Goal: Task Accomplishment & Management: Manage account settings

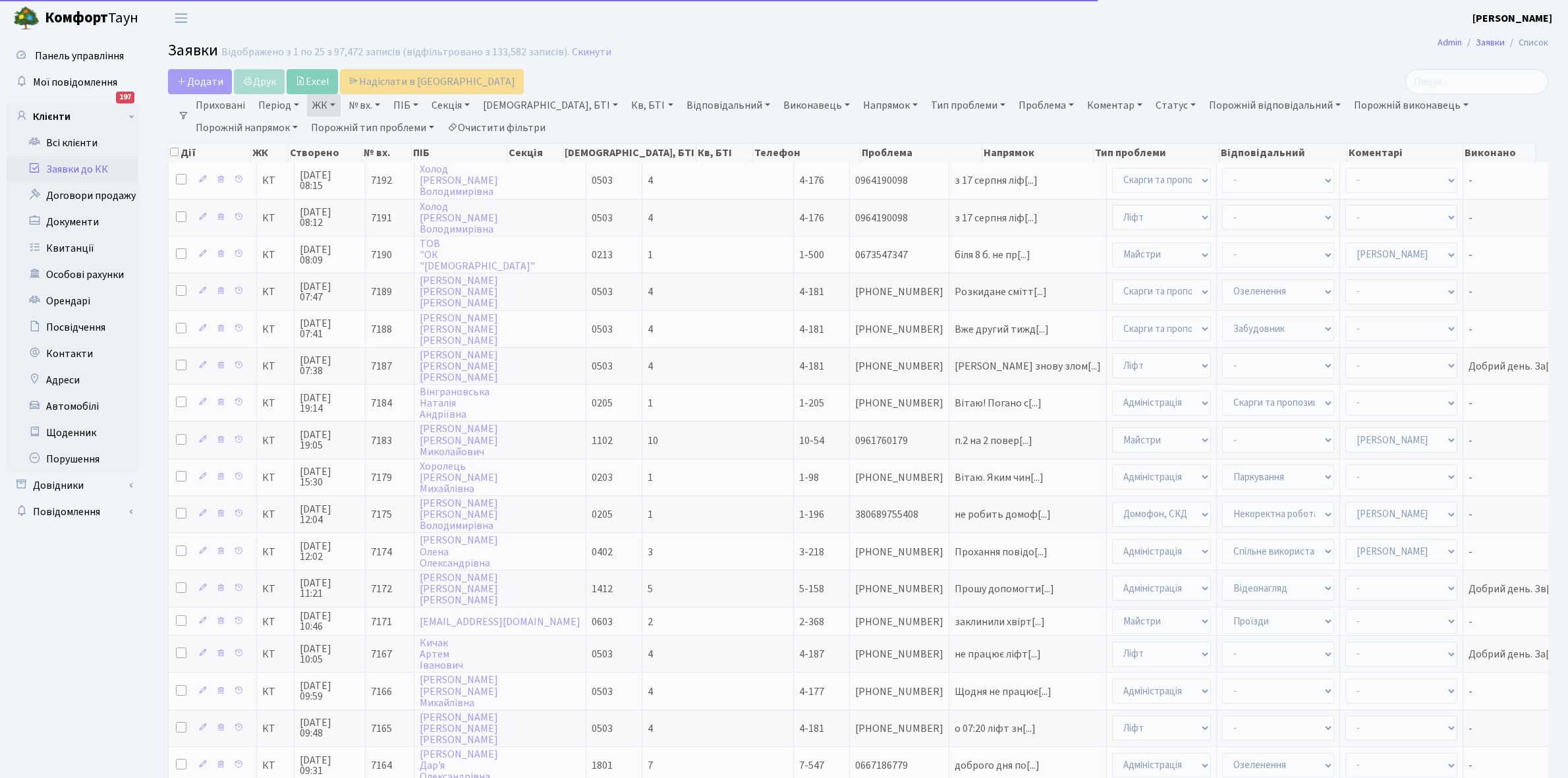
select select "25"
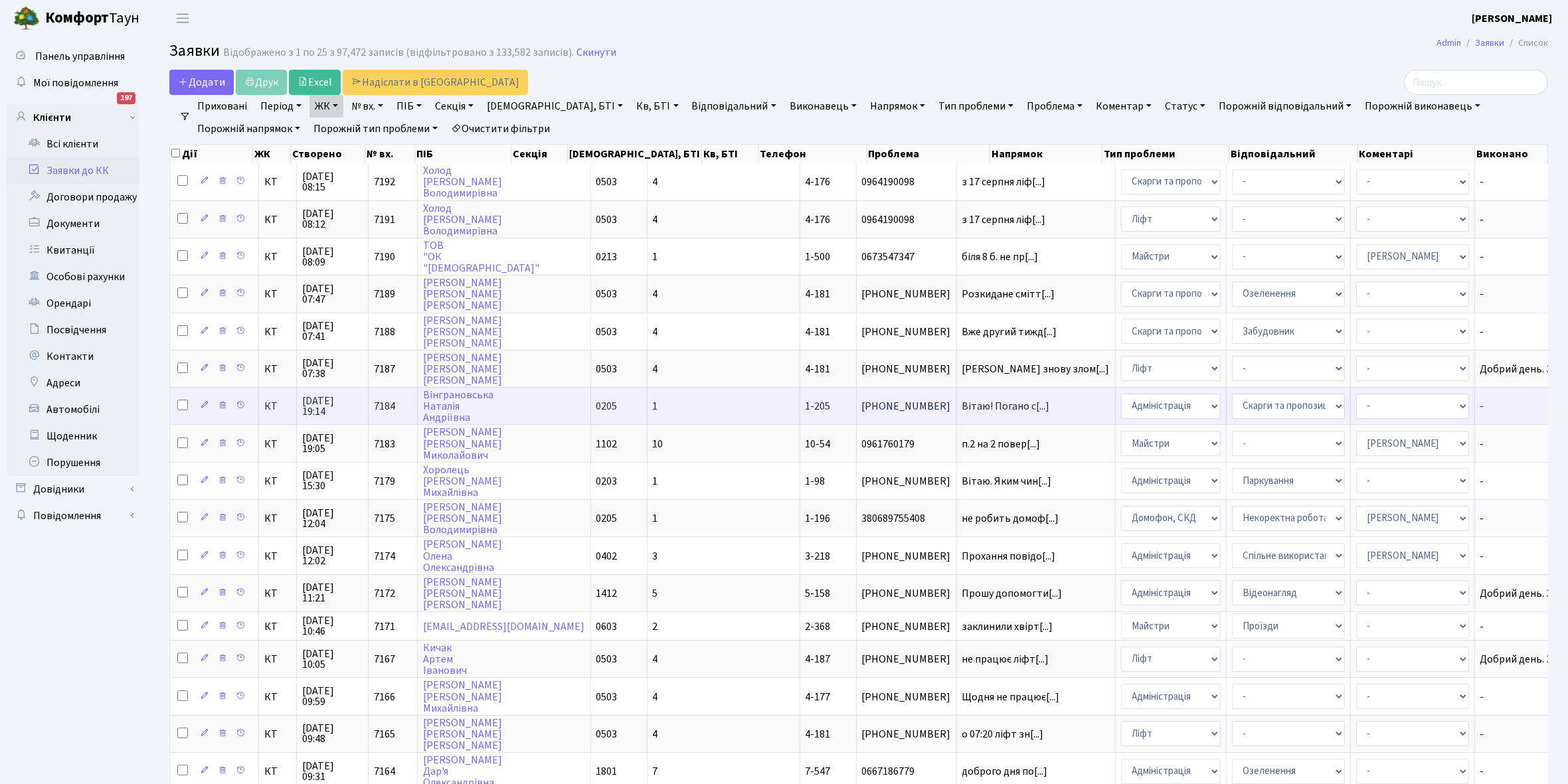
click at [591, 399] on td "0205" at bounding box center [619, 406] width 57 height 37
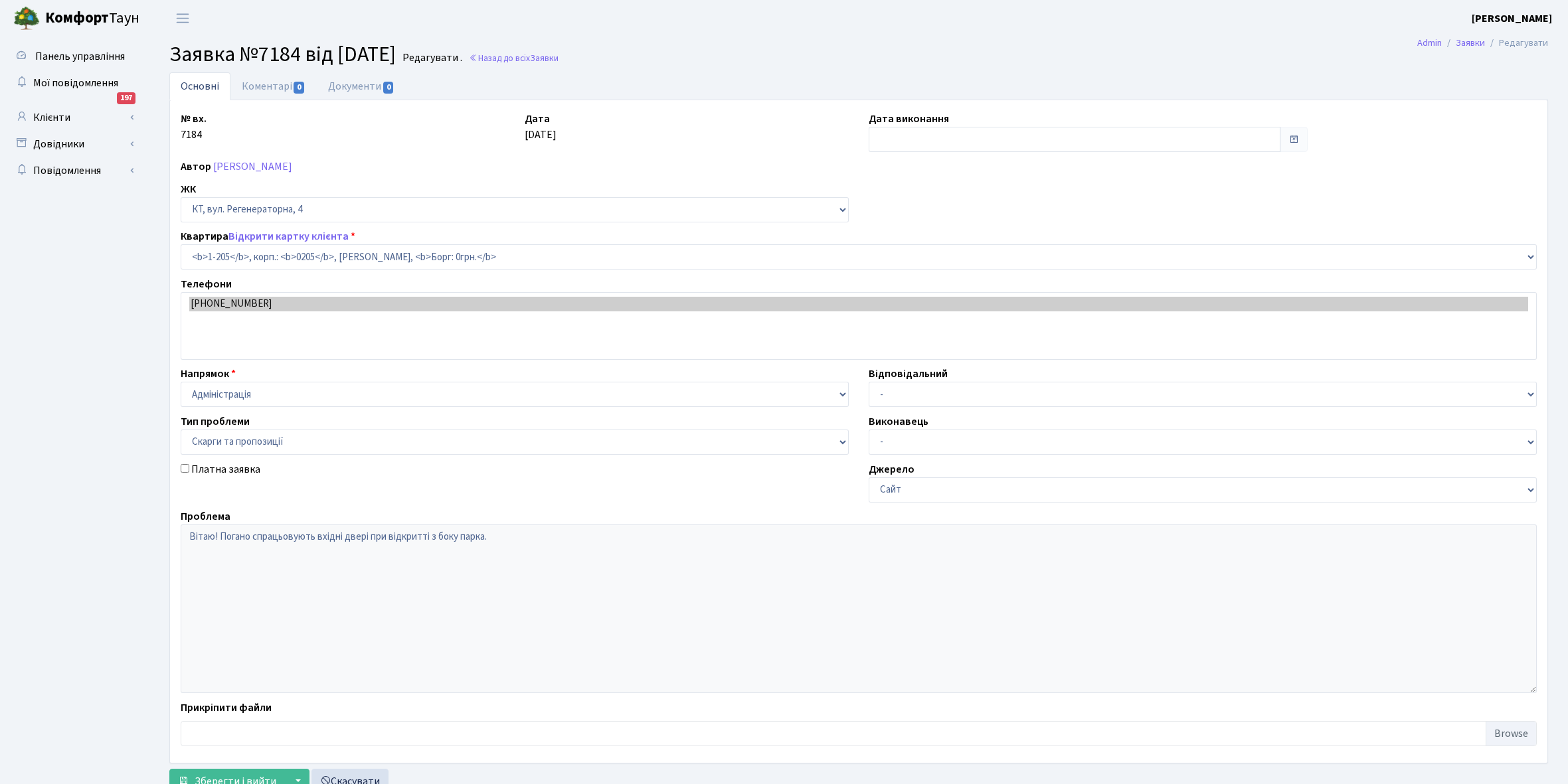
select select "205"
select select "55"
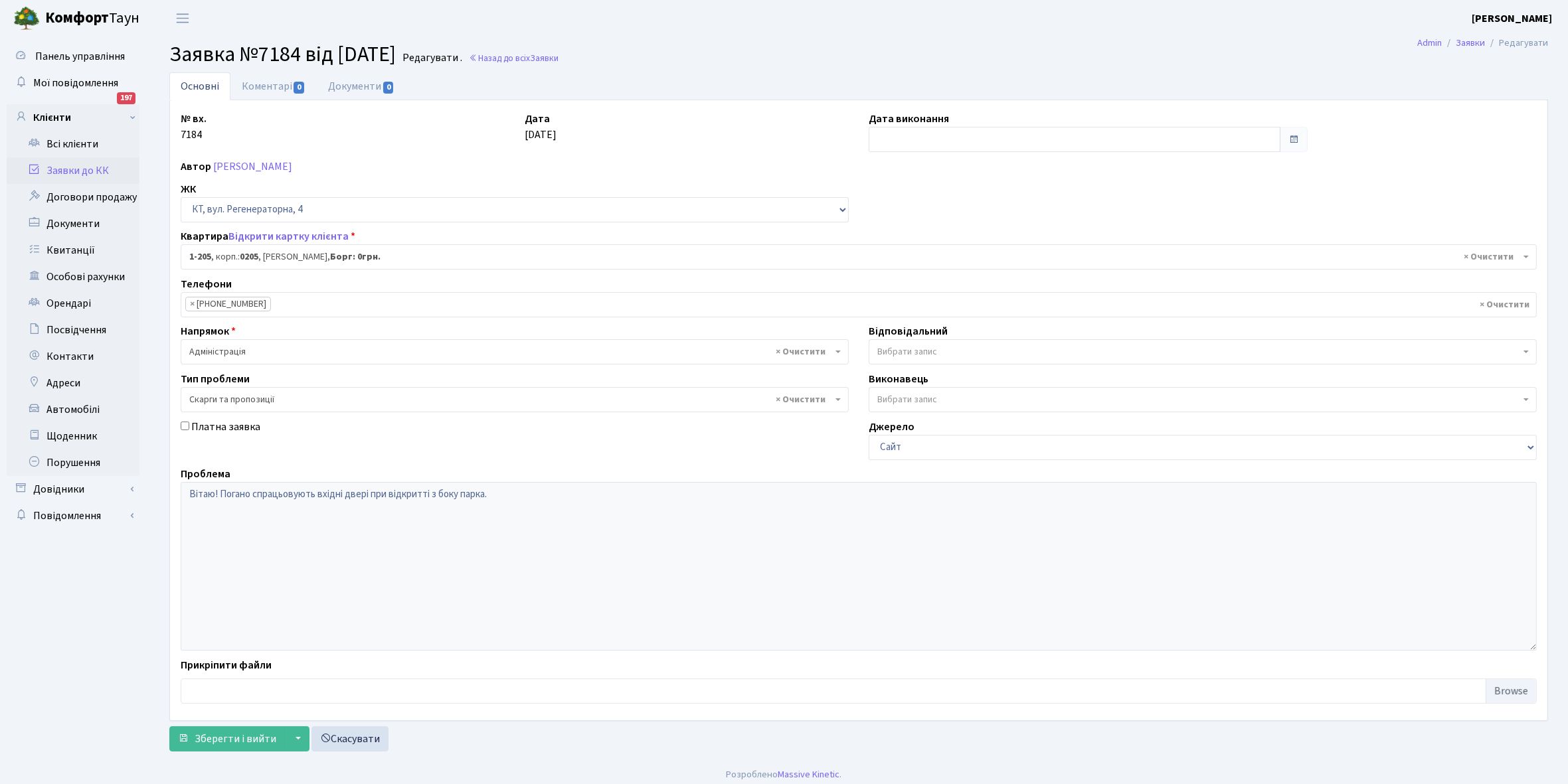
click at [65, 168] on link "Заявки до КК" at bounding box center [73, 170] width 133 height 27
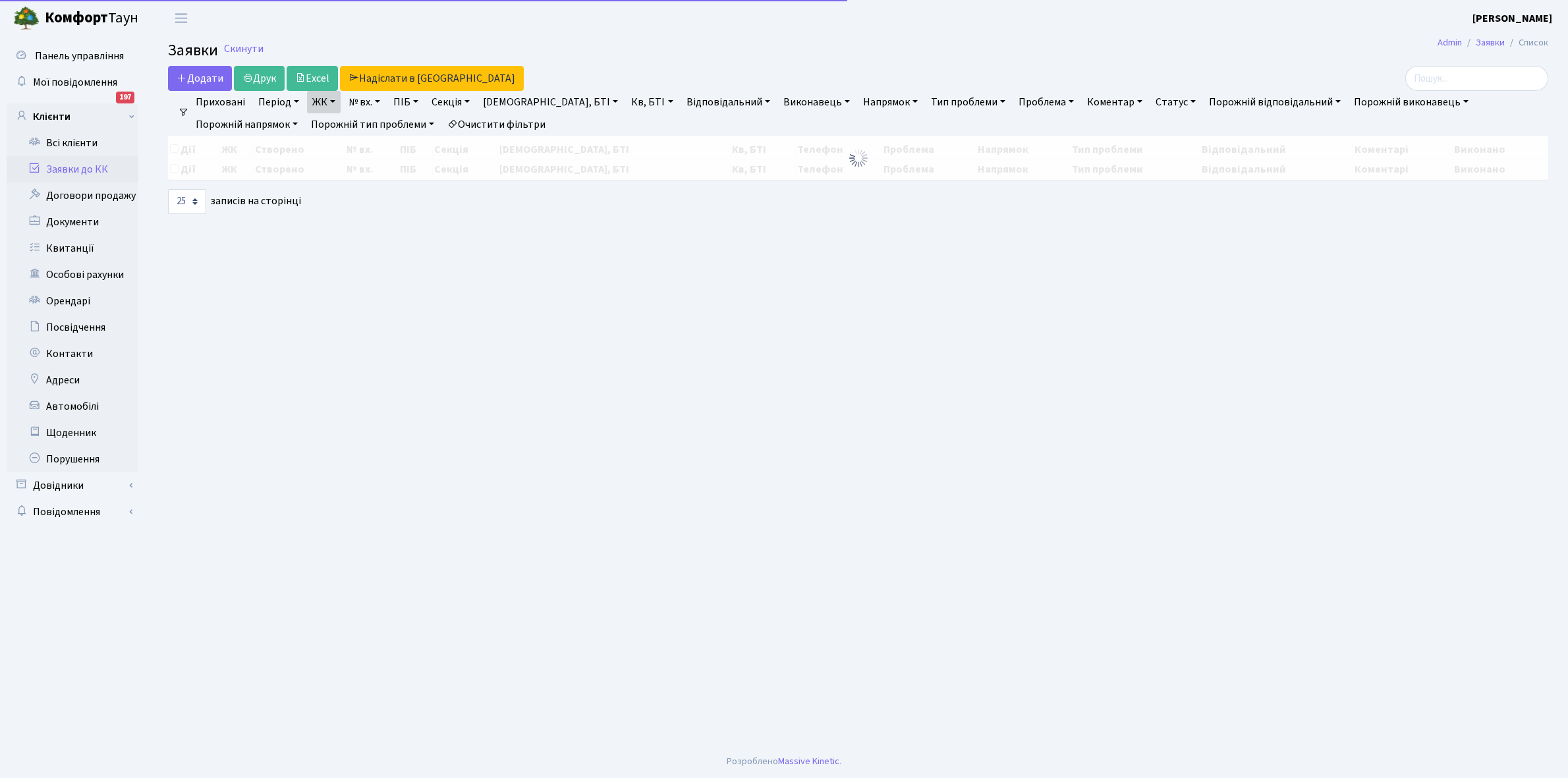
select select "25"
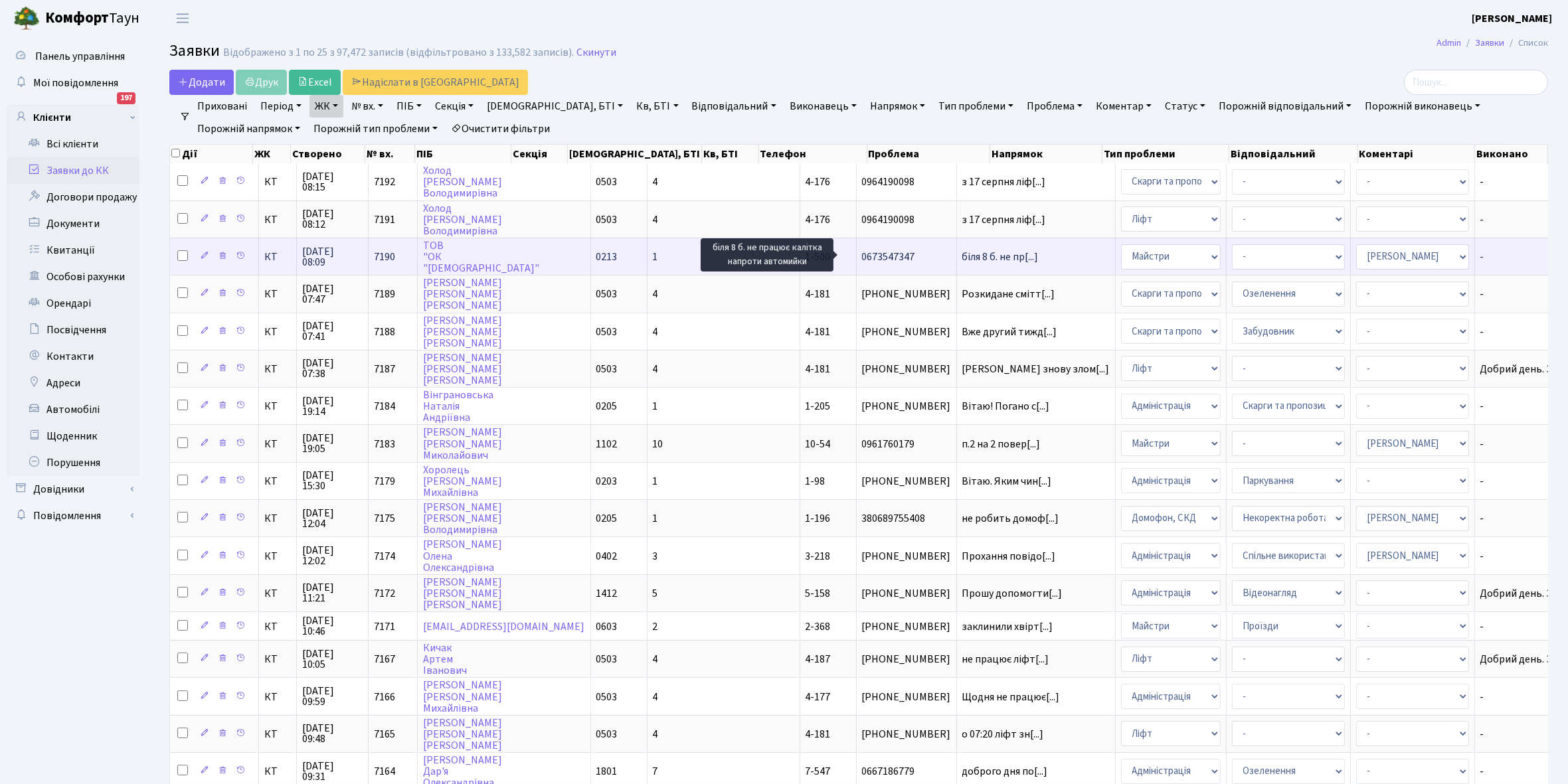
click at [962, 259] on span "біля 8 б. не пр[...]" at bounding box center [1001, 257] width 76 height 14
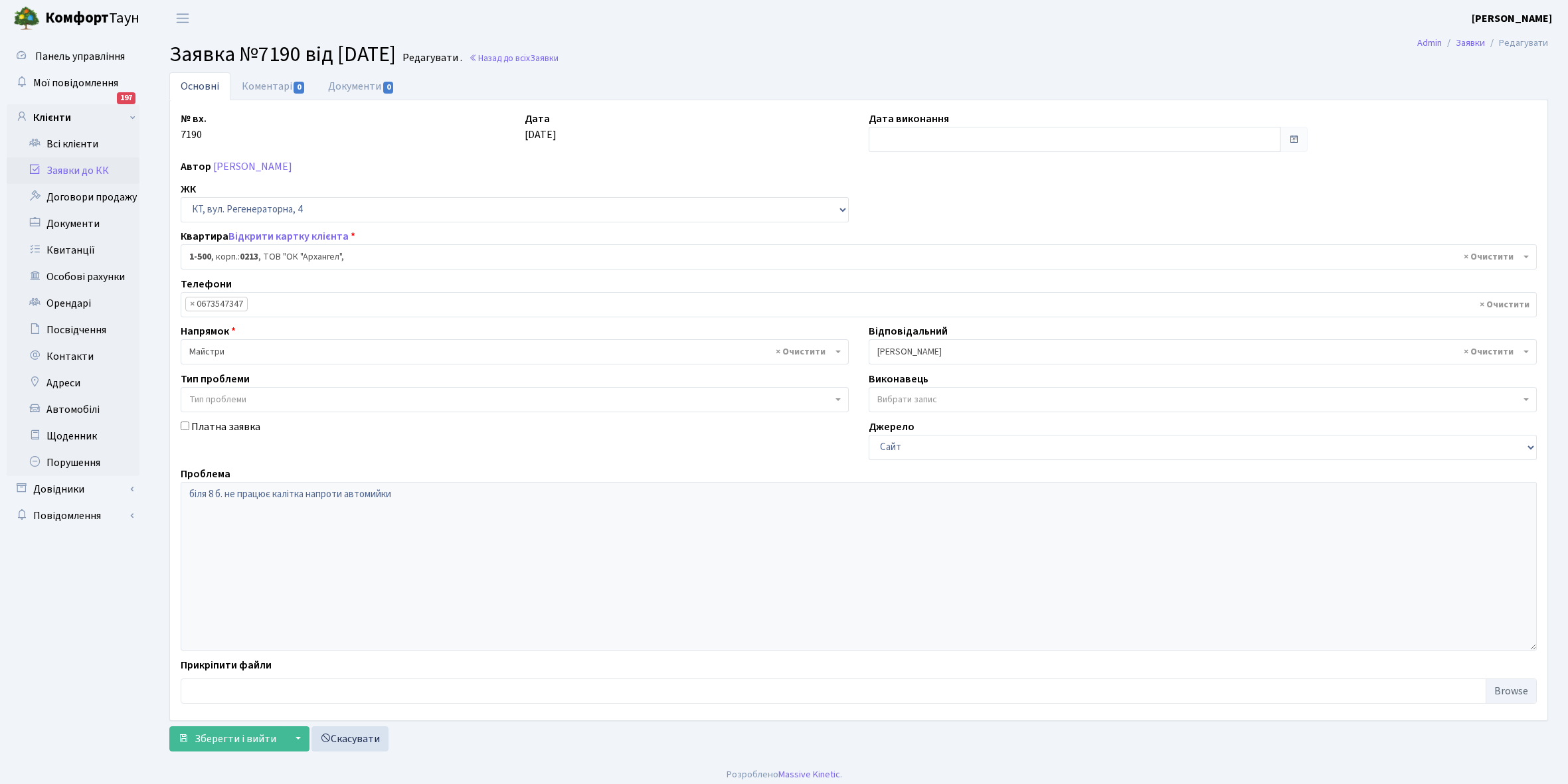
select select "16285"
click at [75, 146] on link "Всі клієнти" at bounding box center [73, 144] width 133 height 27
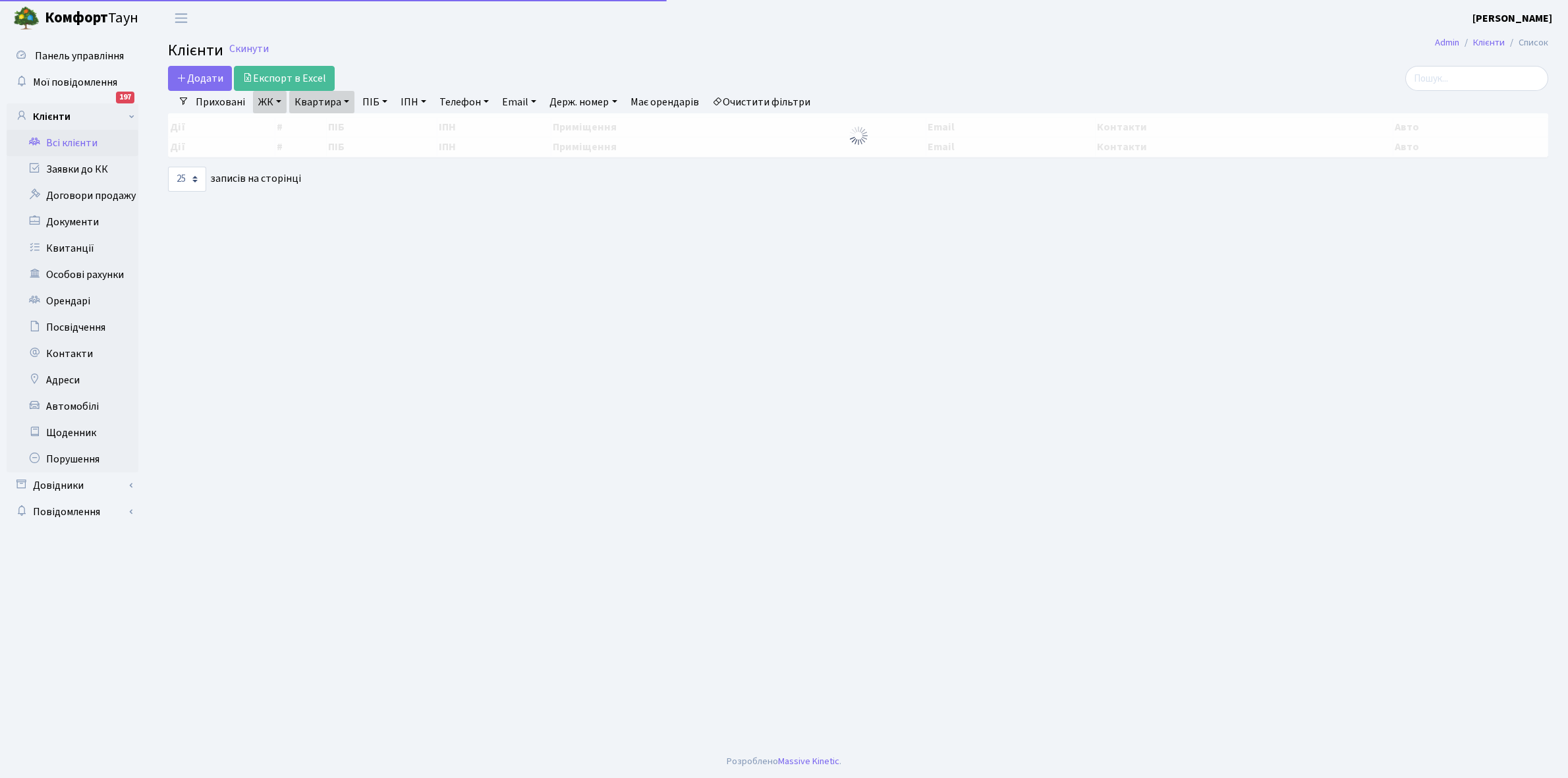
select select "25"
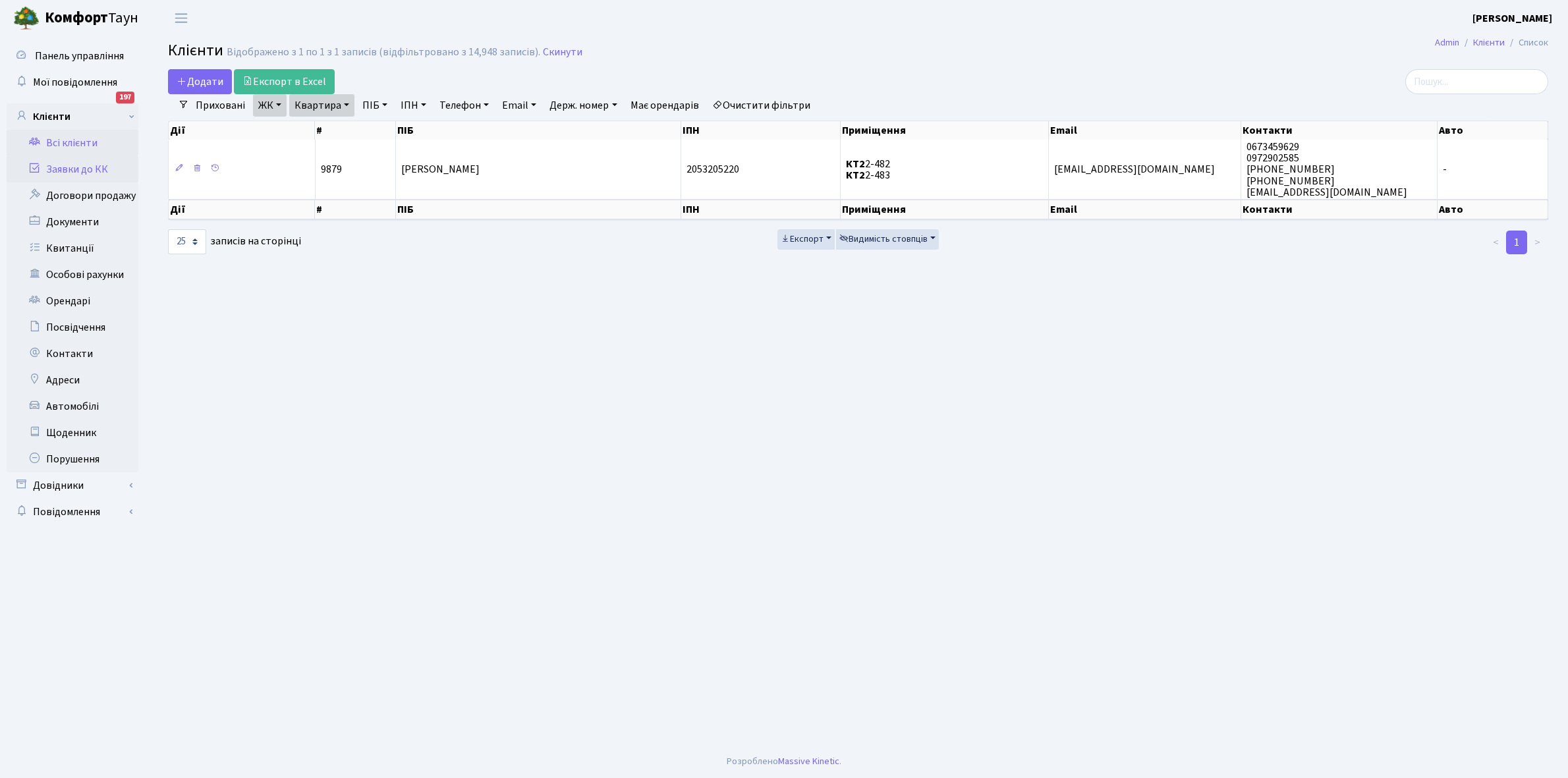
click at [76, 167] on link "Заявки до КК" at bounding box center [72, 169] width 132 height 26
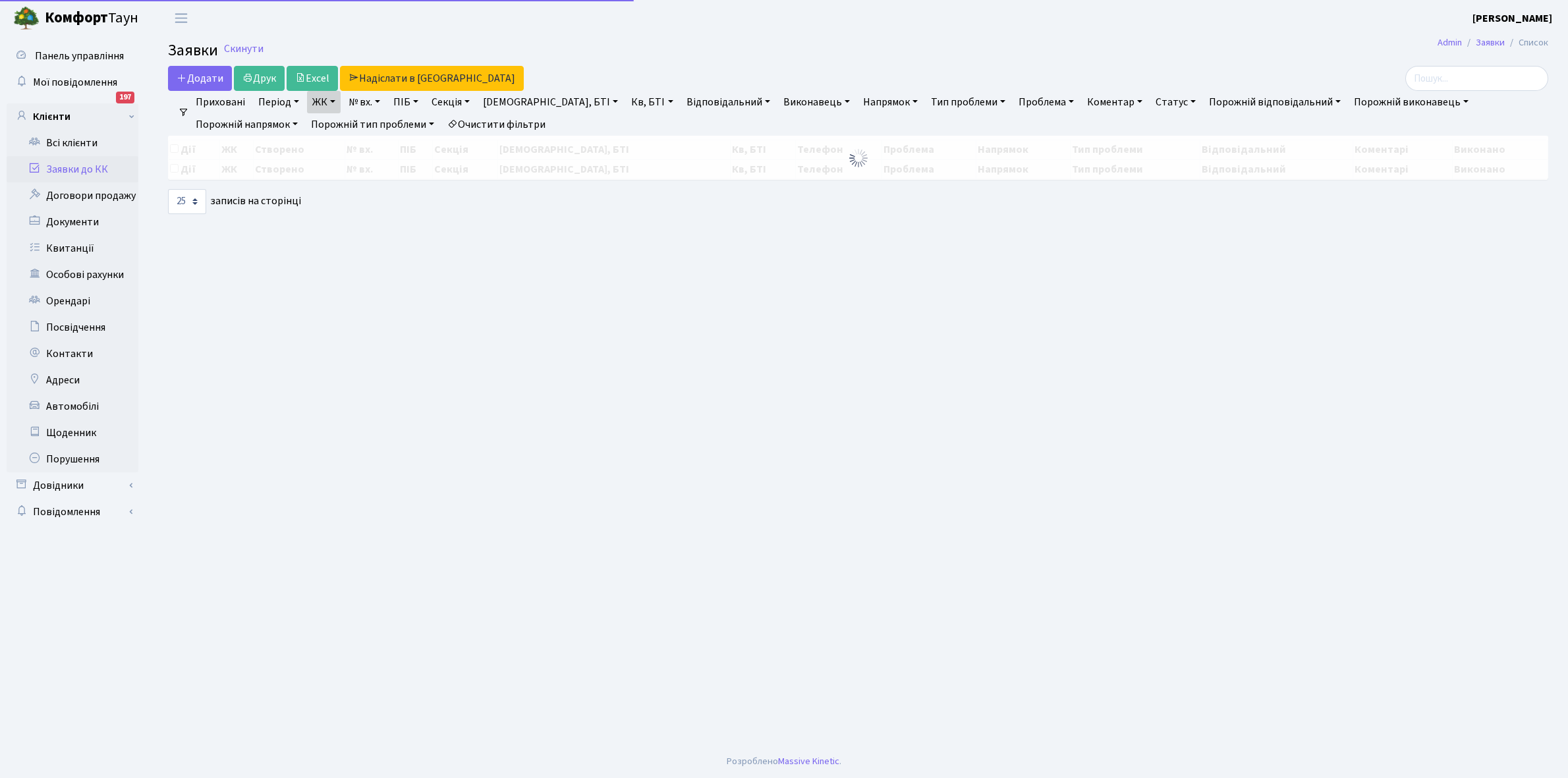
select select "25"
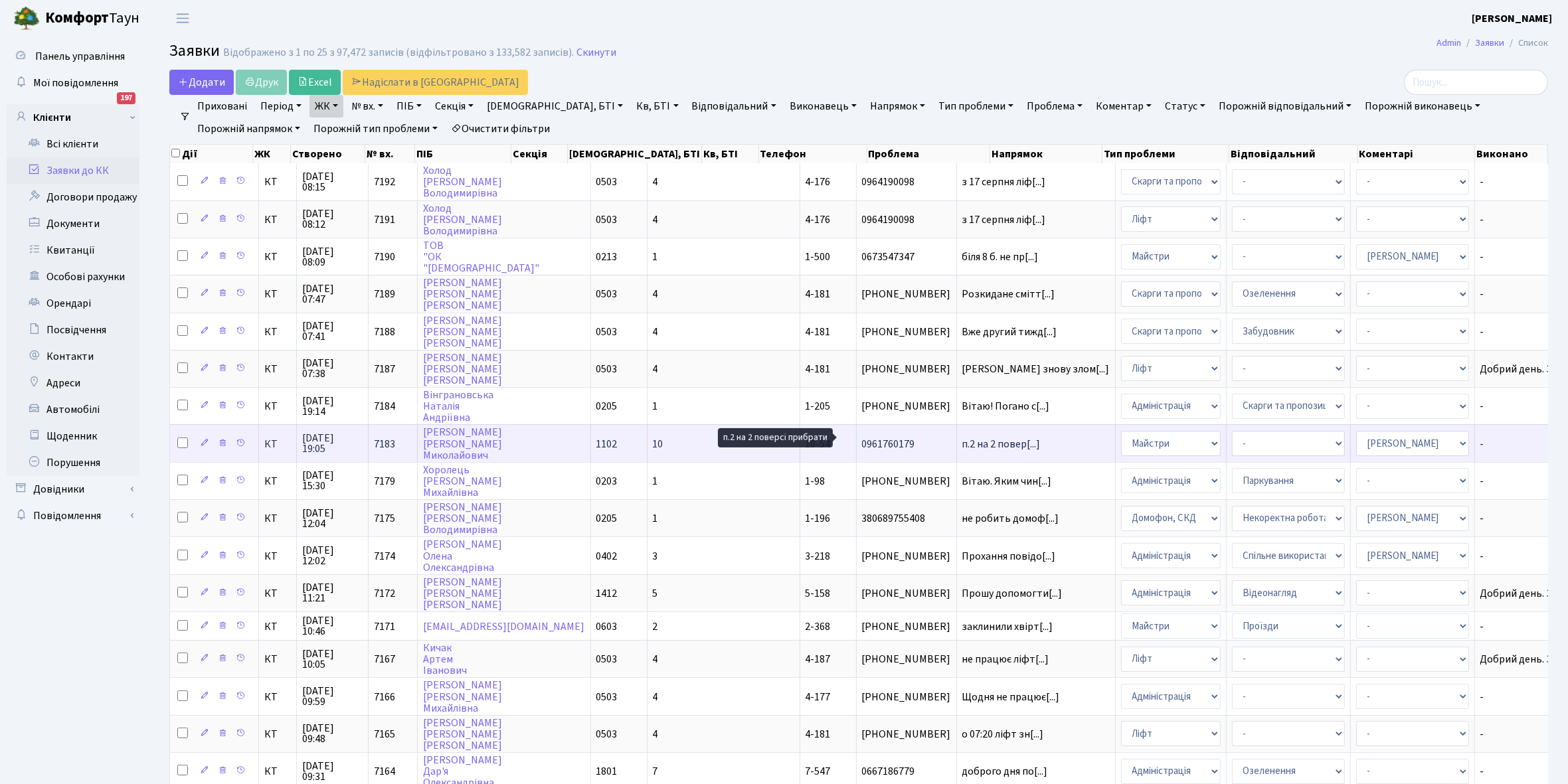
scroll to position [1, 0]
click at [957, 424] on td "п.2 на 2 повер[...]" at bounding box center [1036, 443] width 159 height 37
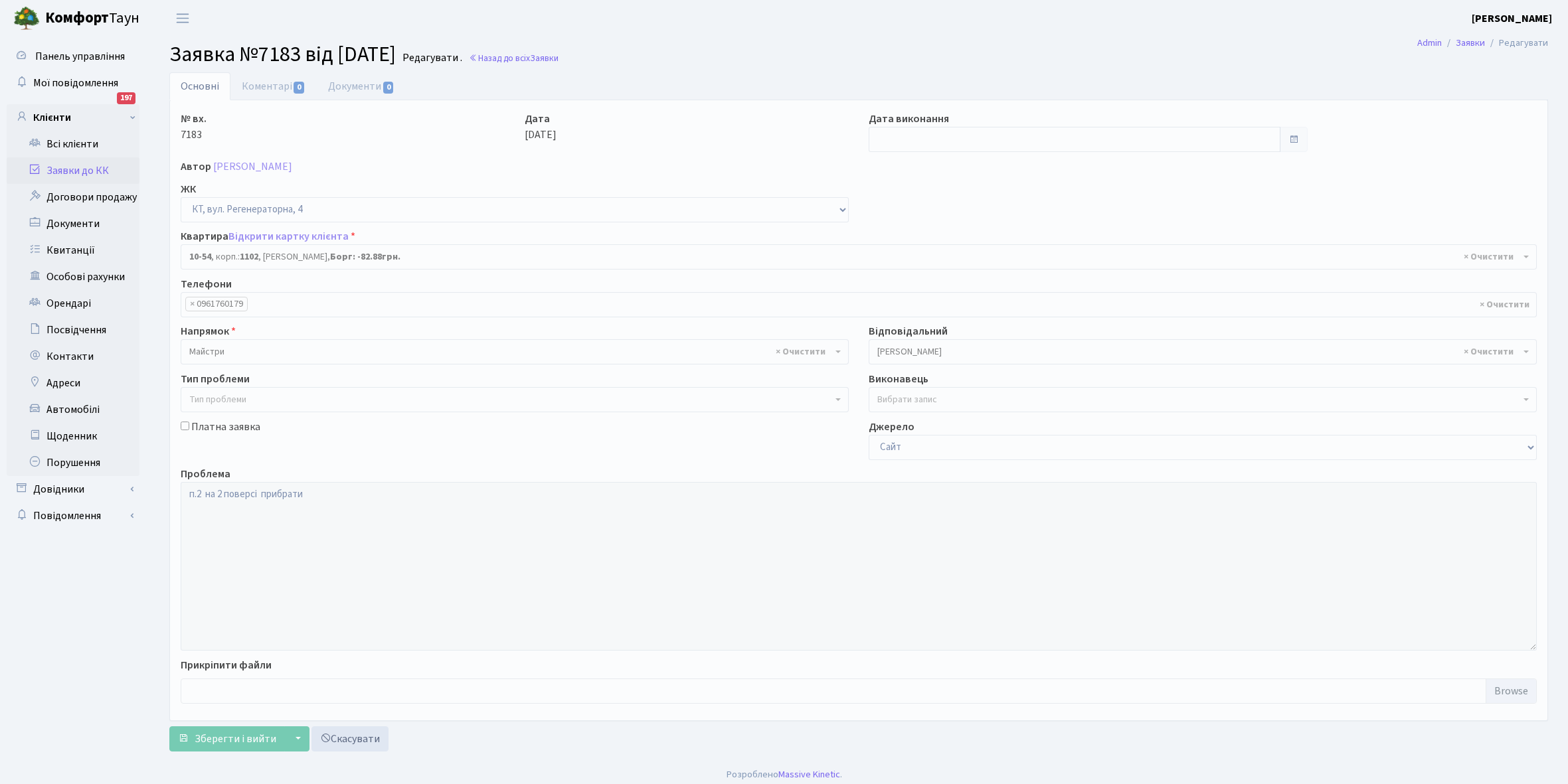
select select "6623"
click at [67, 174] on link "Заявки до КК" at bounding box center [73, 170] width 133 height 27
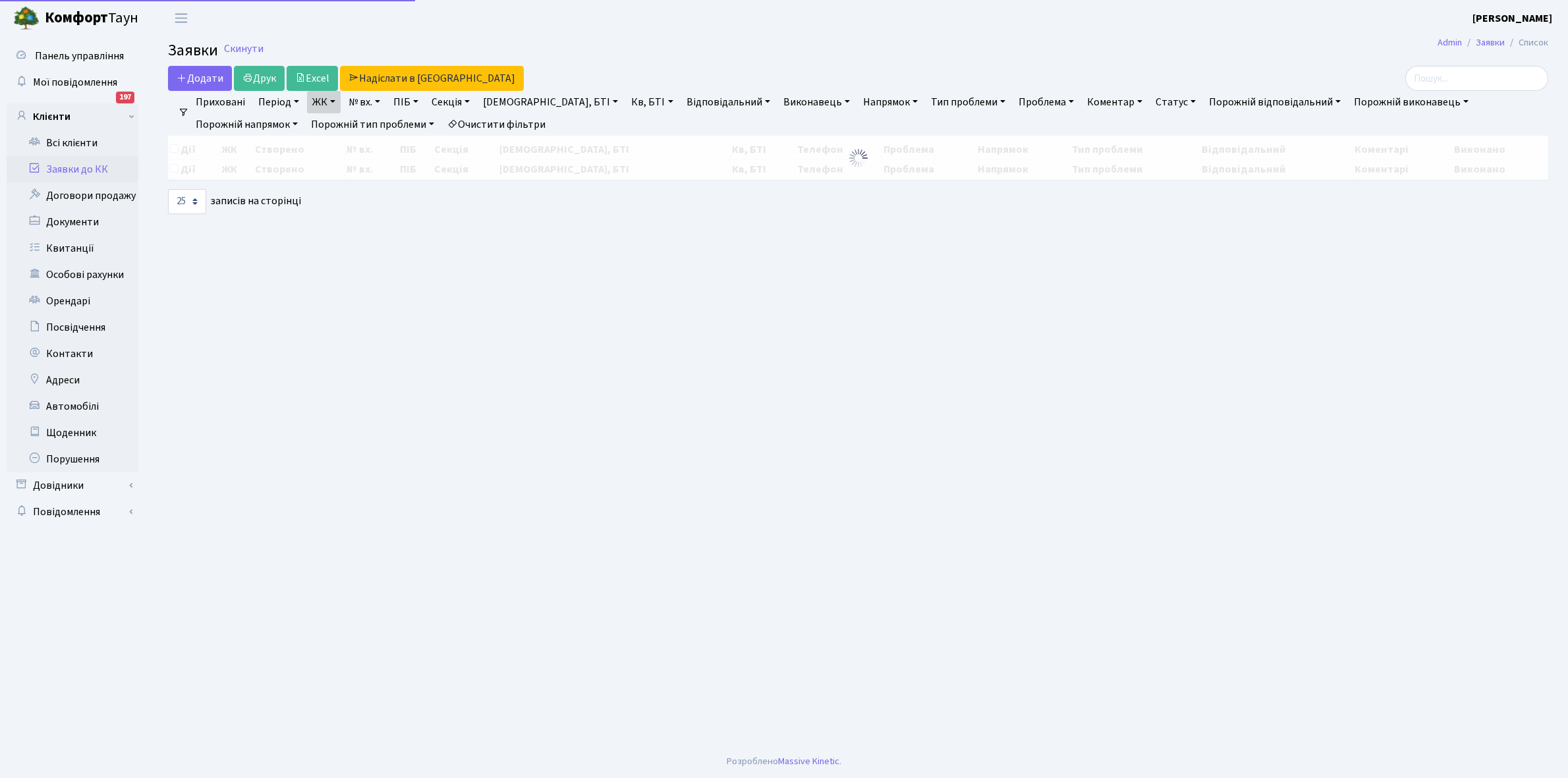
select select "25"
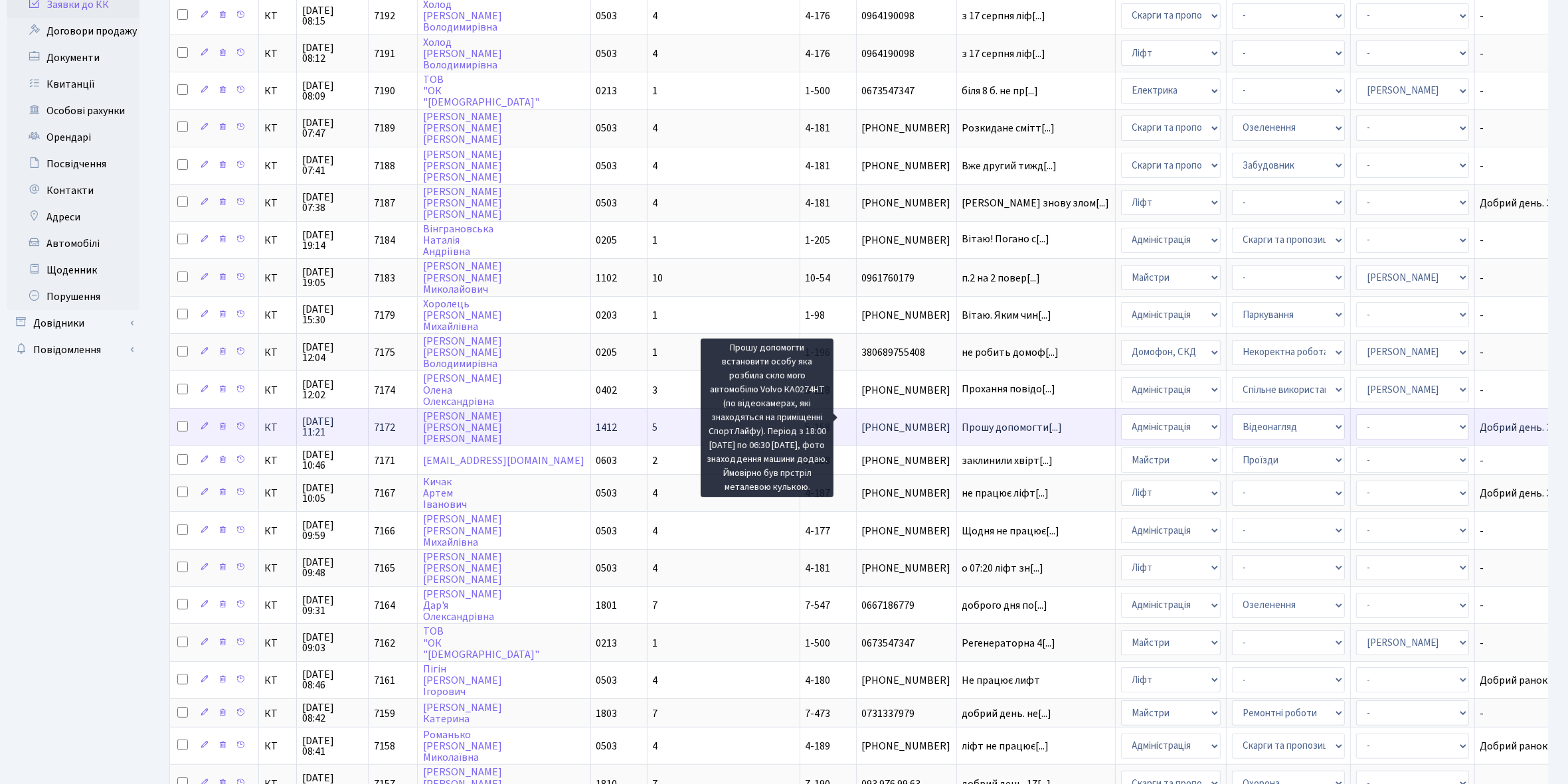
scroll to position [1, 0]
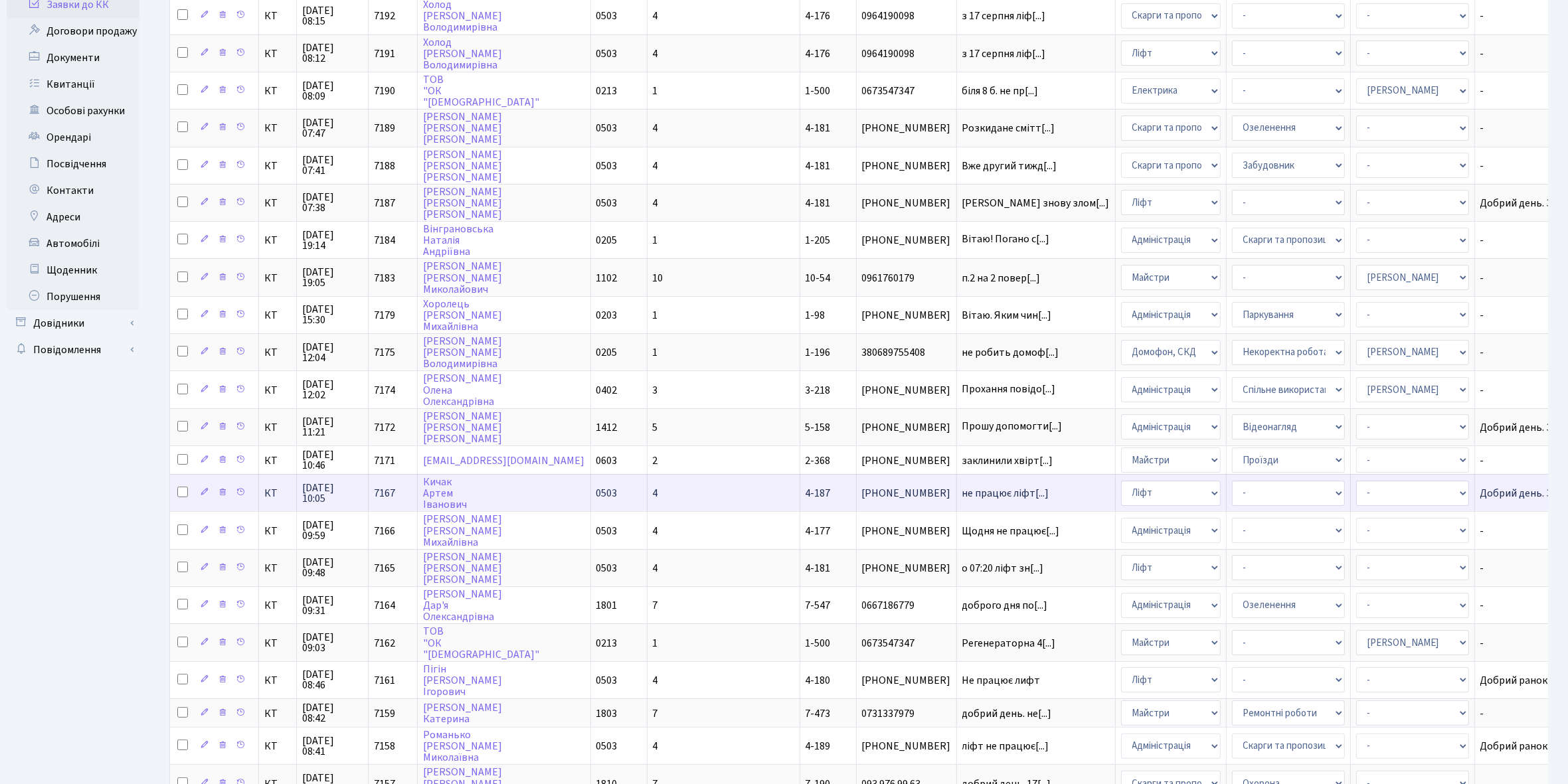
drag, startPoint x: 924, startPoint y: 501, endPoint x: 917, endPoint y: 492, distance: 11.4
click at [918, 495] on tbody "КТ 21.08.2025 08:15 7192 Холод Марина Володимирівна 0503 4 4-176 0964190098 з 1…" at bounding box center [911, 451] width 1481 height 907
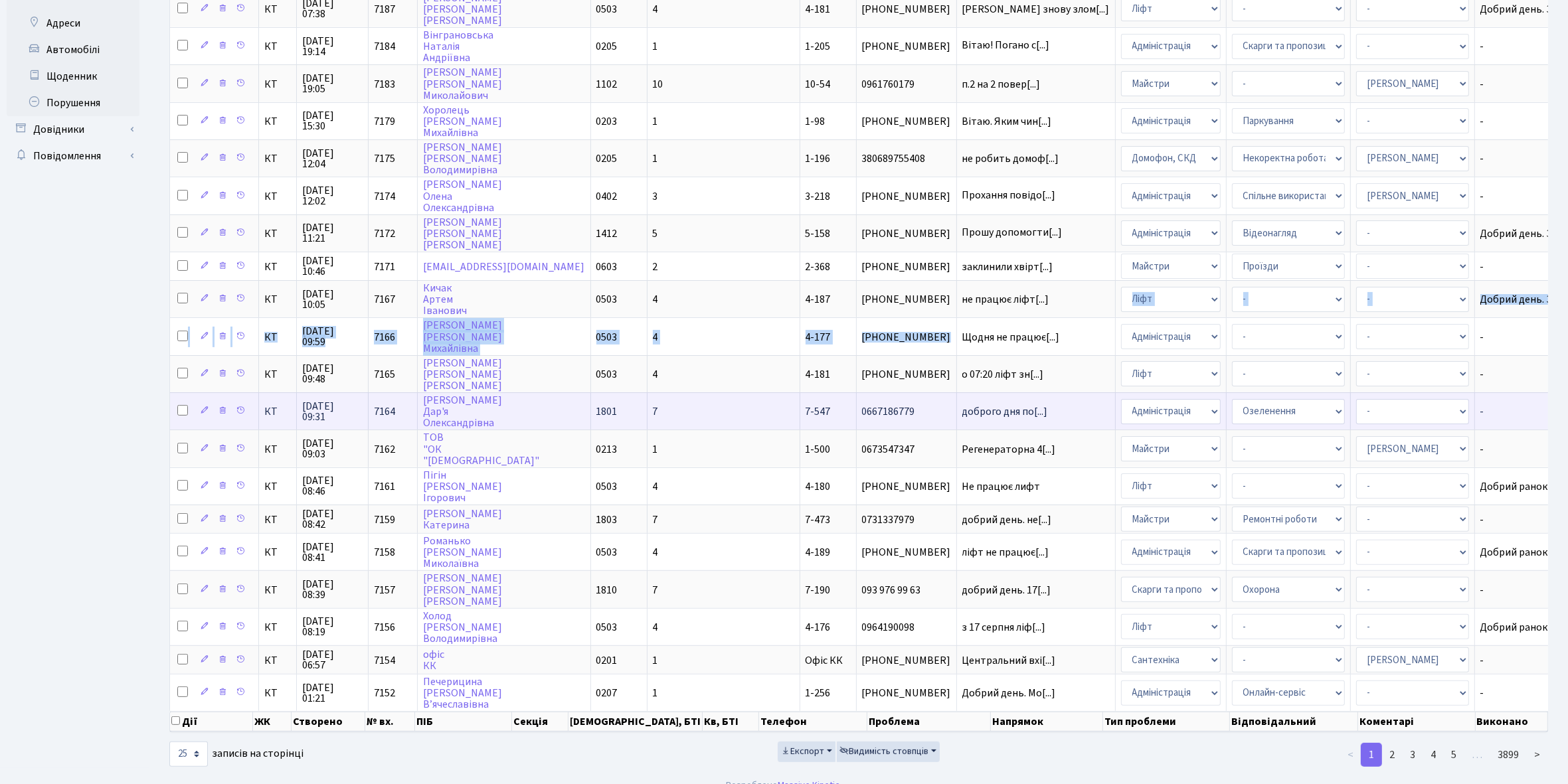
click at [962, 442] on span "Регенераторна 4[...]" at bounding box center [1009, 449] width 93 height 14
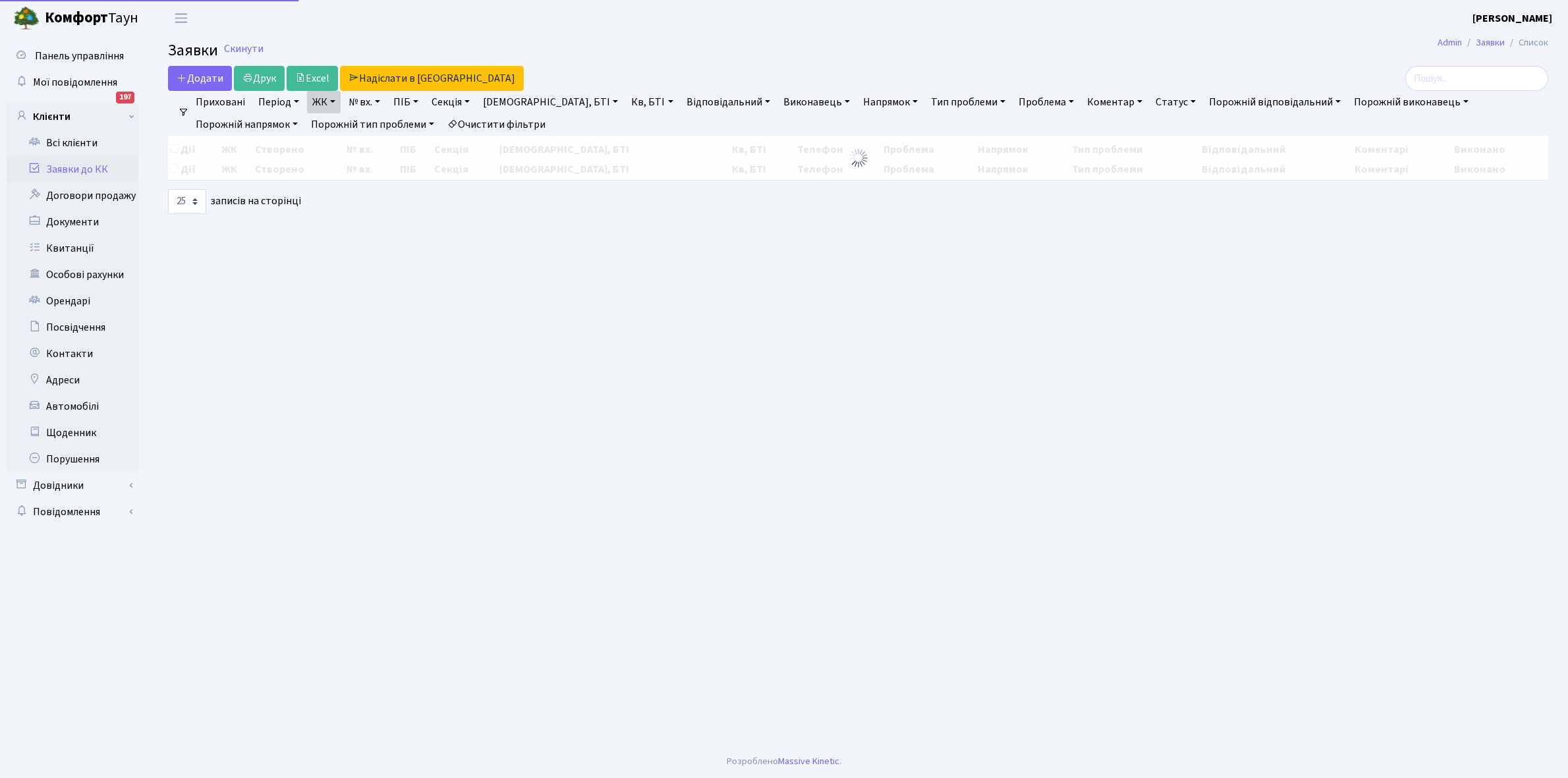
select select "25"
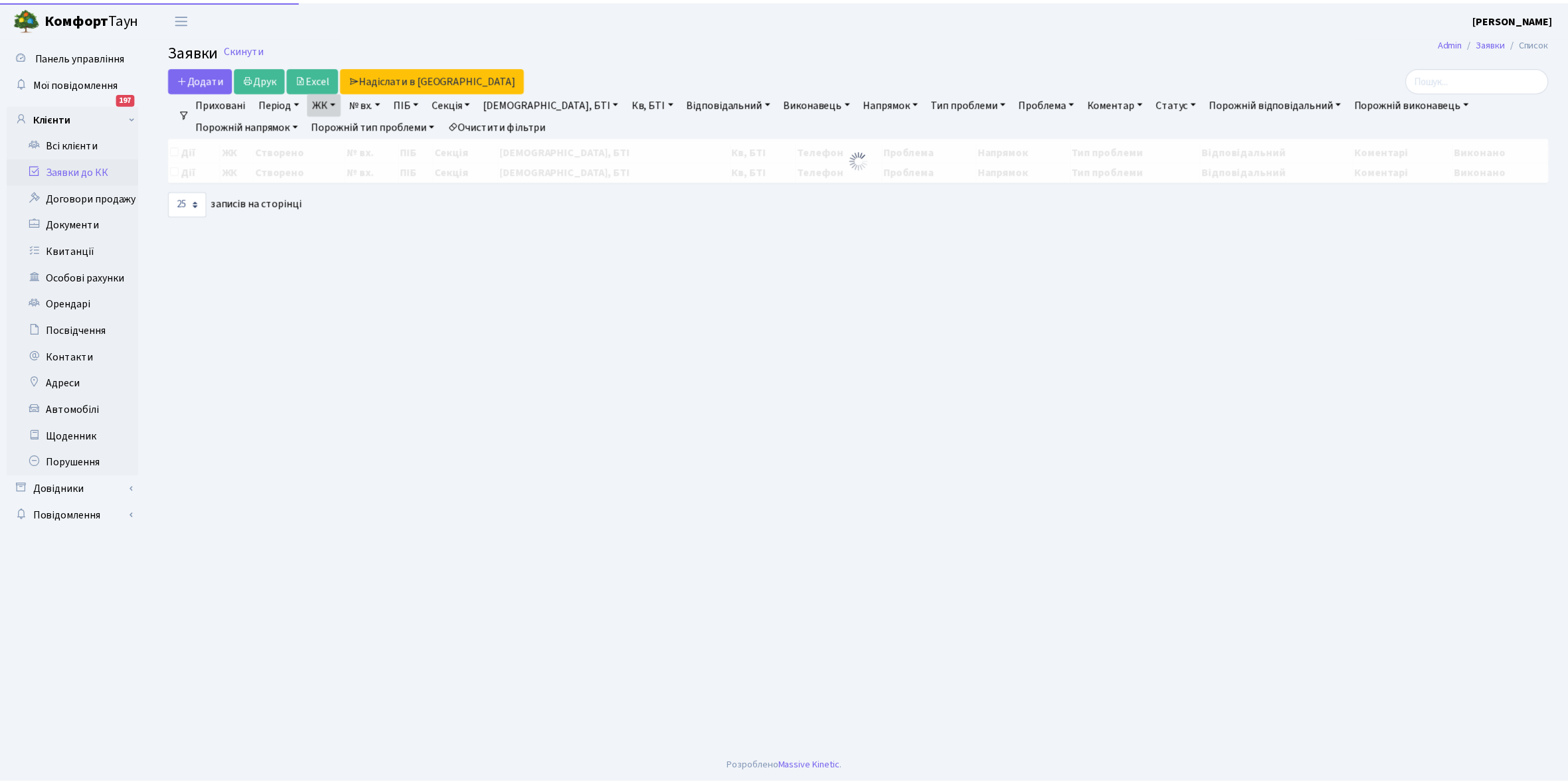
click at [66, 167] on link "Заявки до КК" at bounding box center [73, 170] width 133 height 27
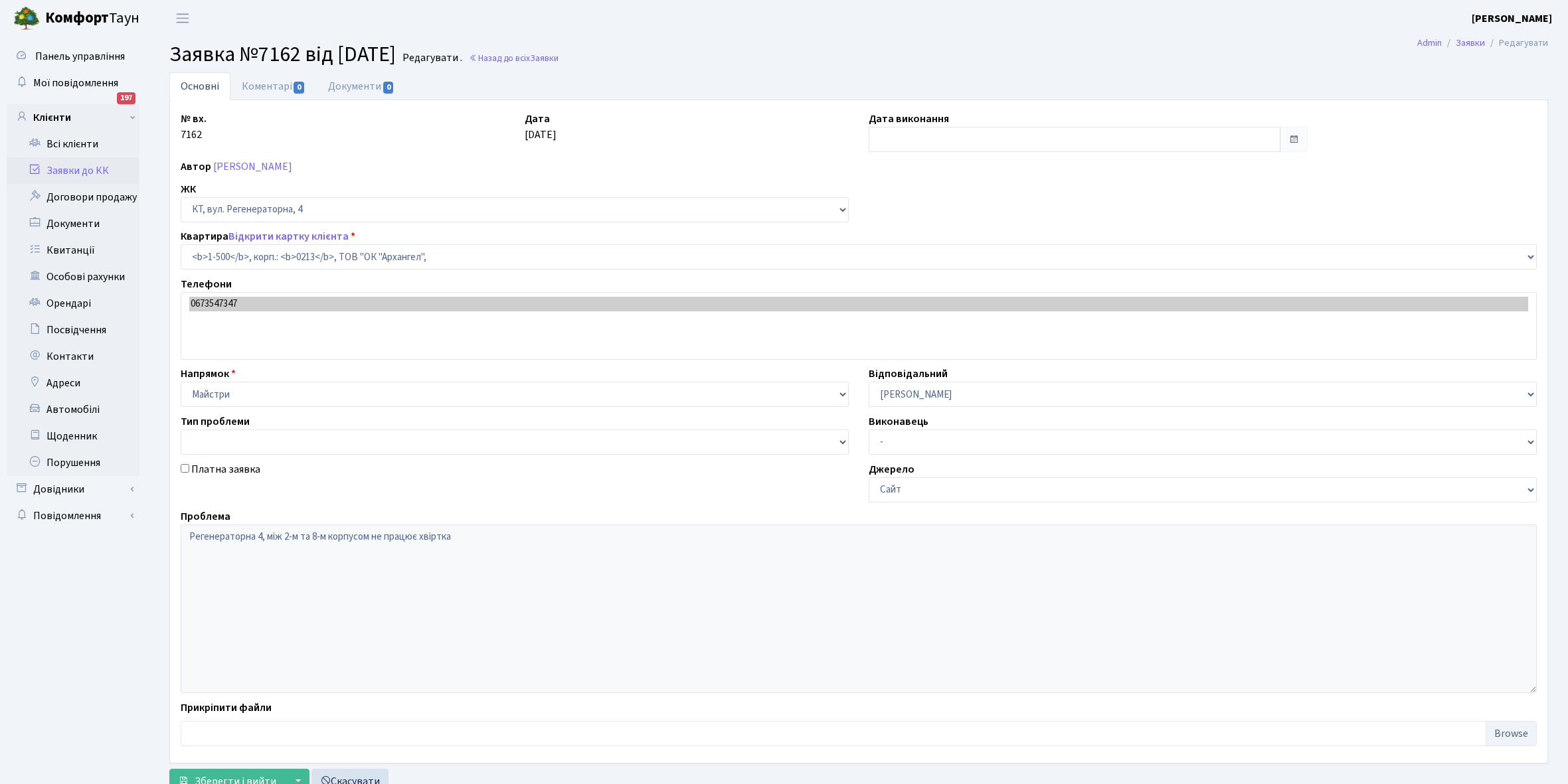
select select "16285"
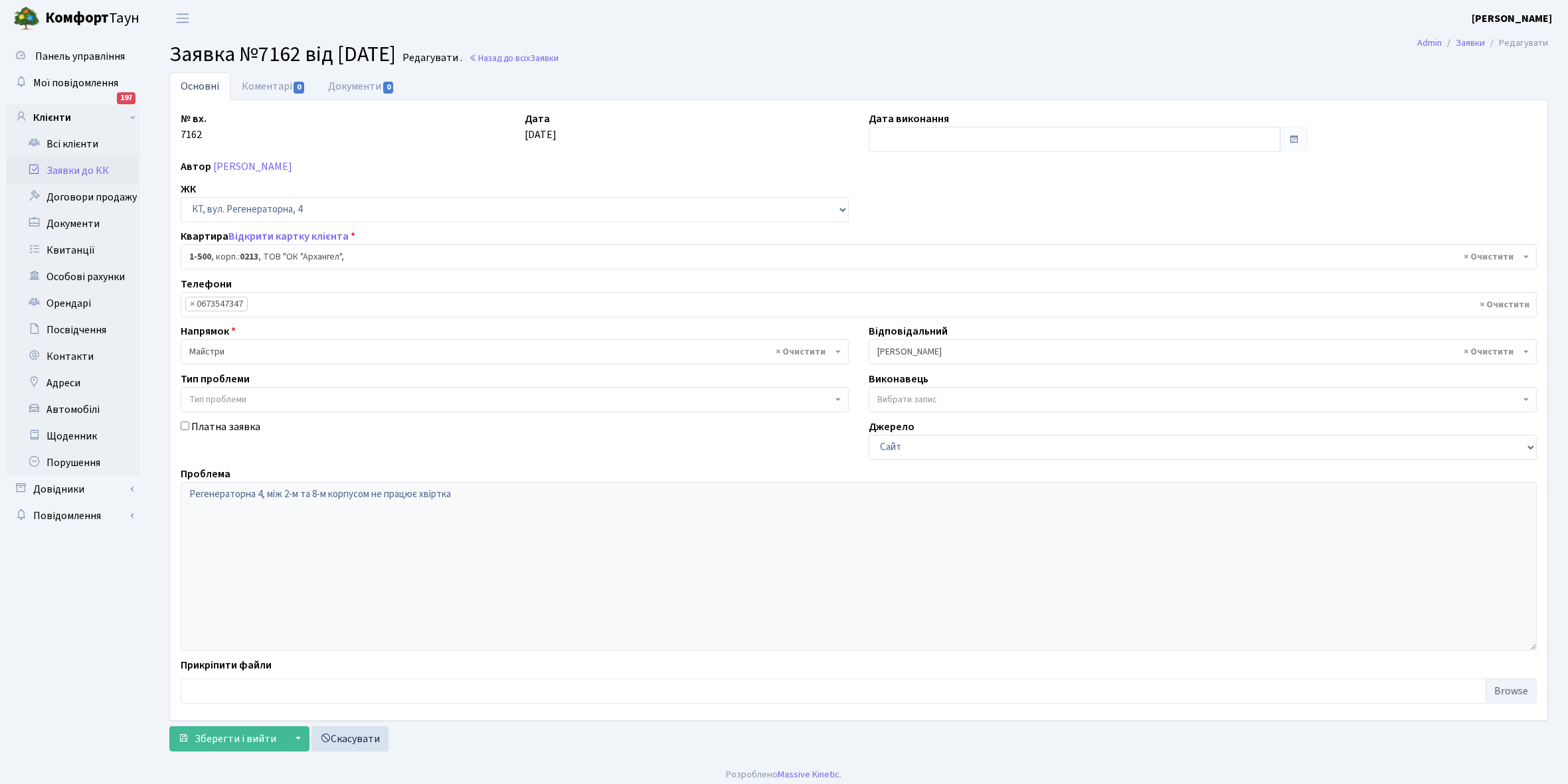
click at [70, 163] on link "Заявки до КК" at bounding box center [73, 170] width 133 height 27
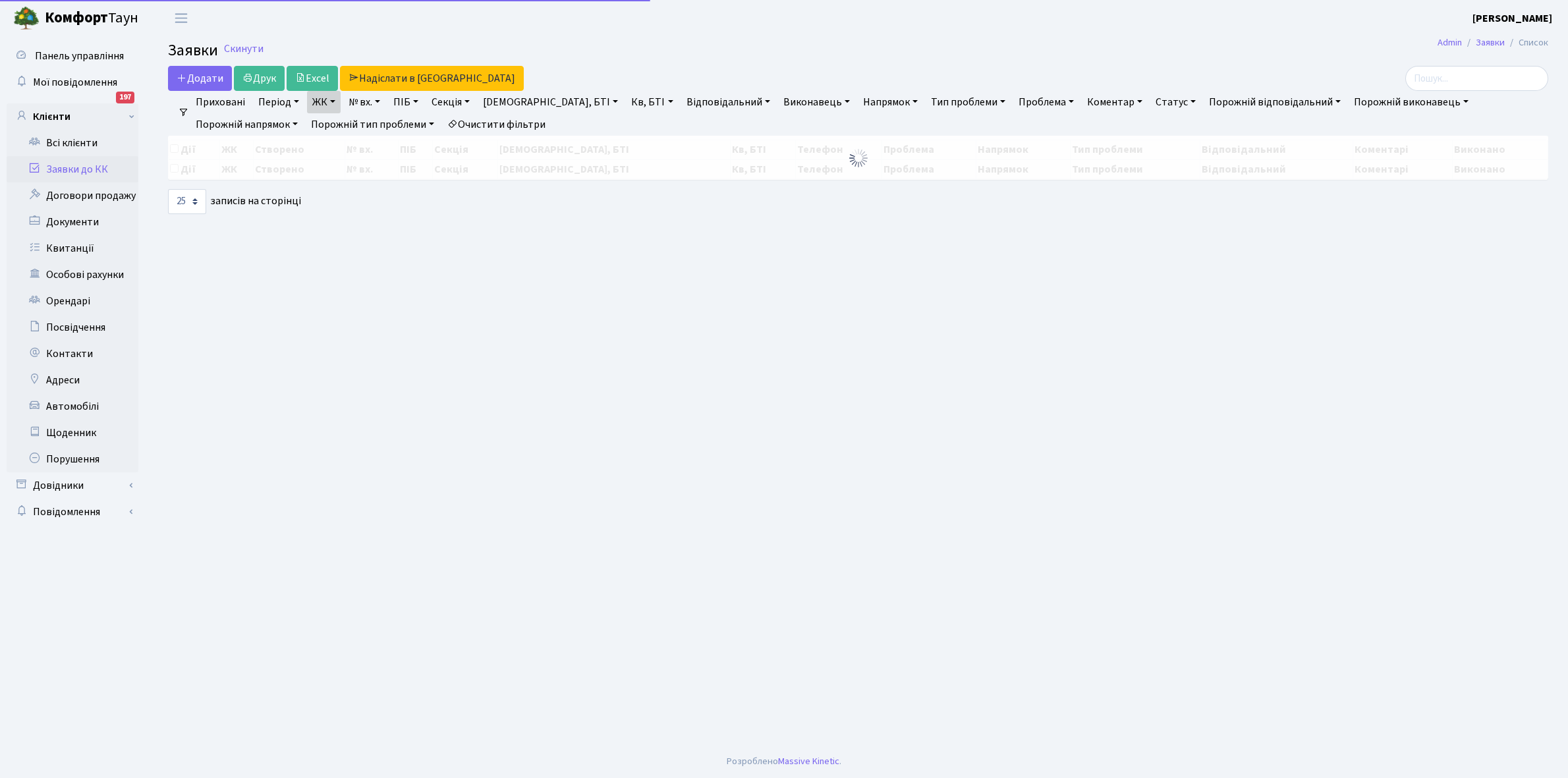
select select "25"
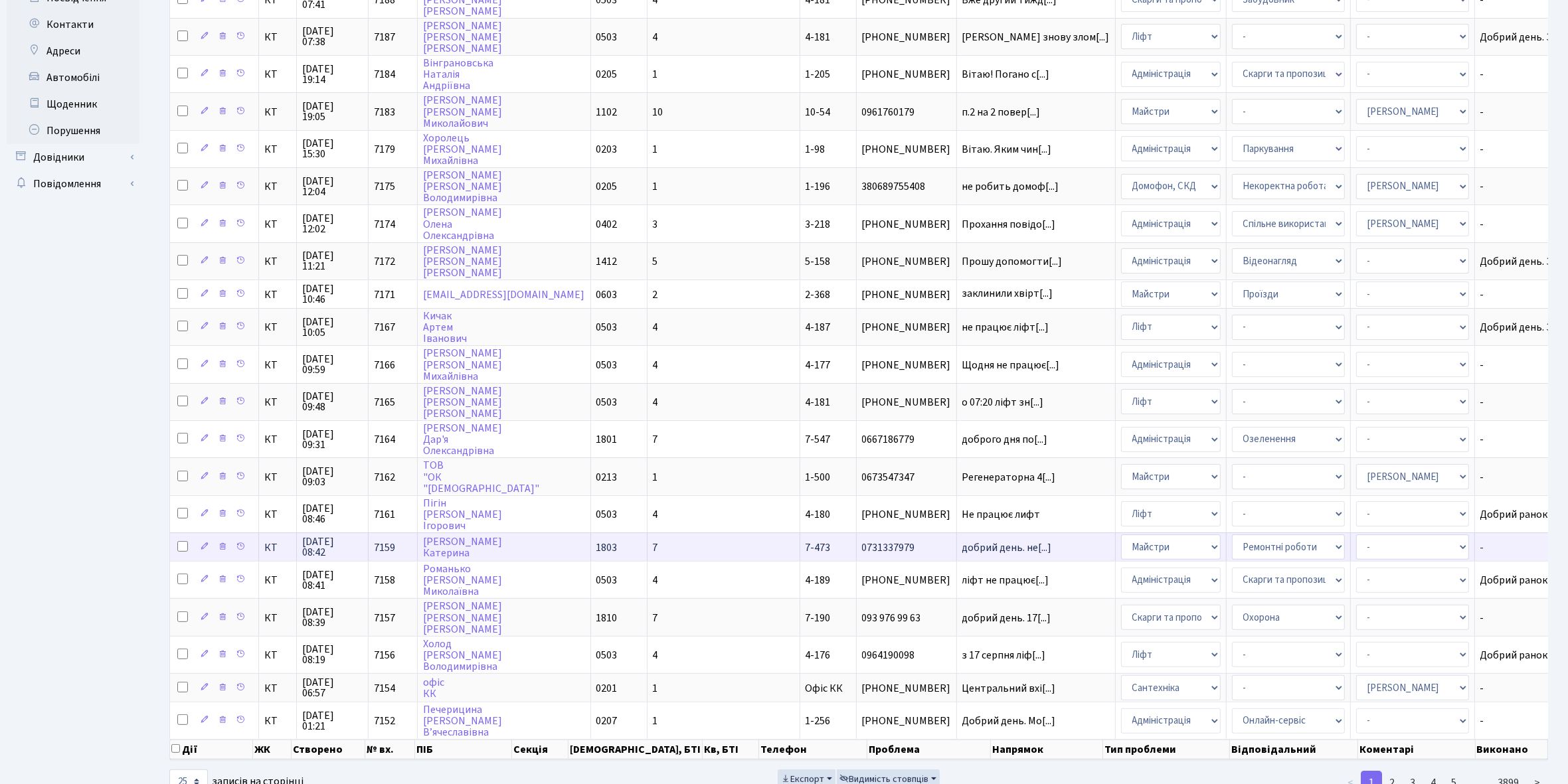
scroll to position [360, 0]
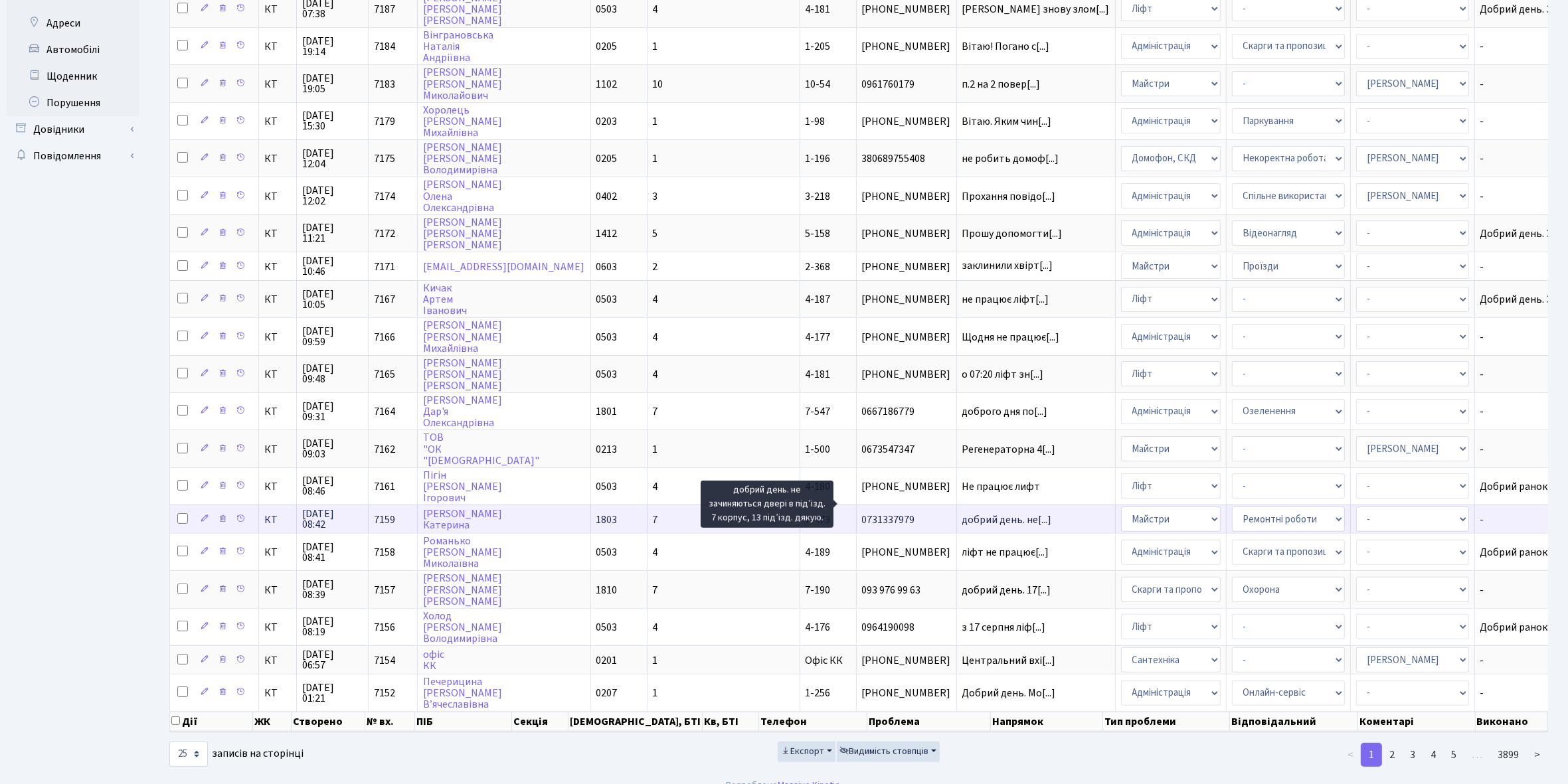
click at [962, 513] on span "добрий день. не[...]" at bounding box center [1007, 520] width 90 height 14
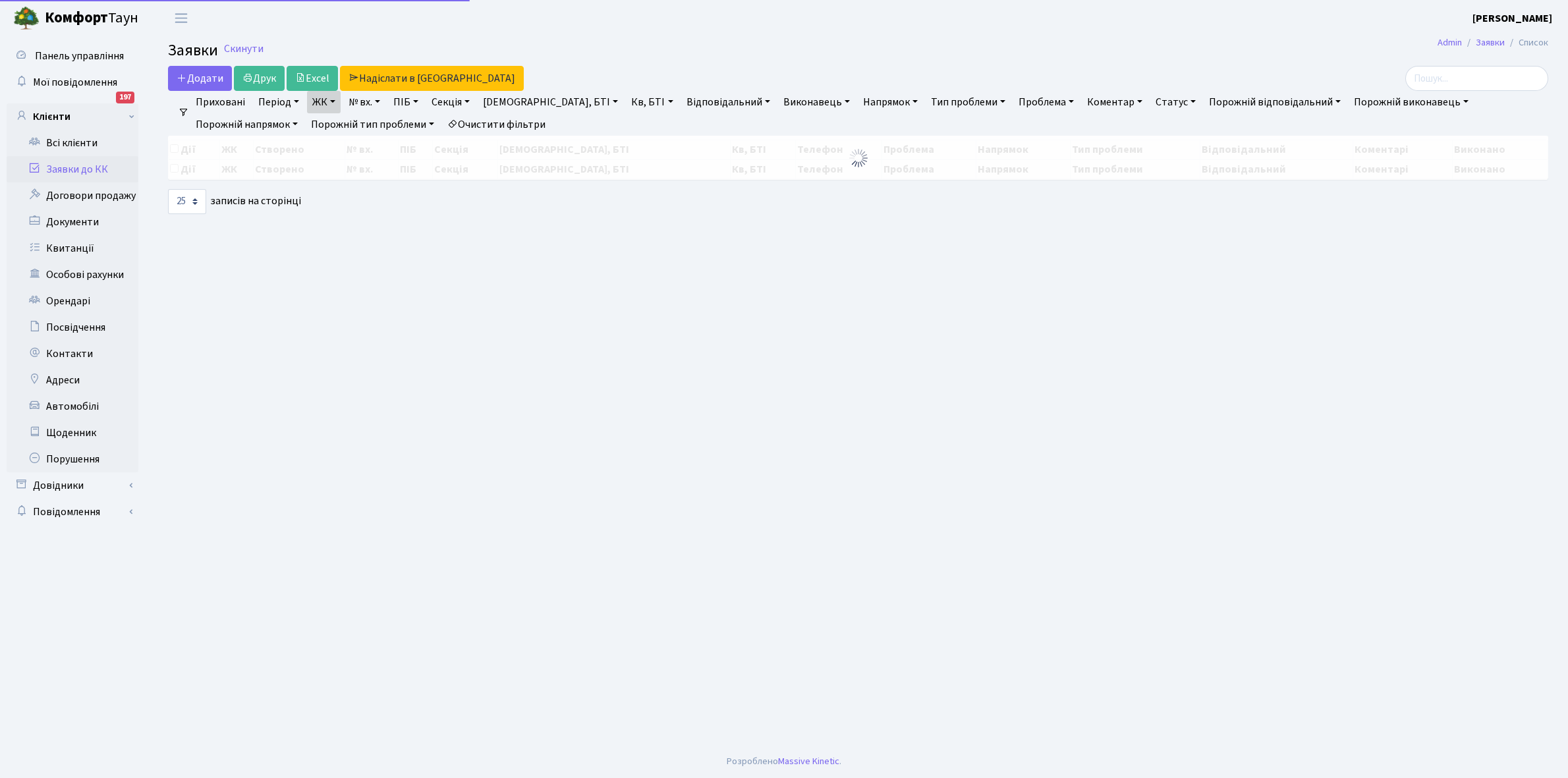
select select "25"
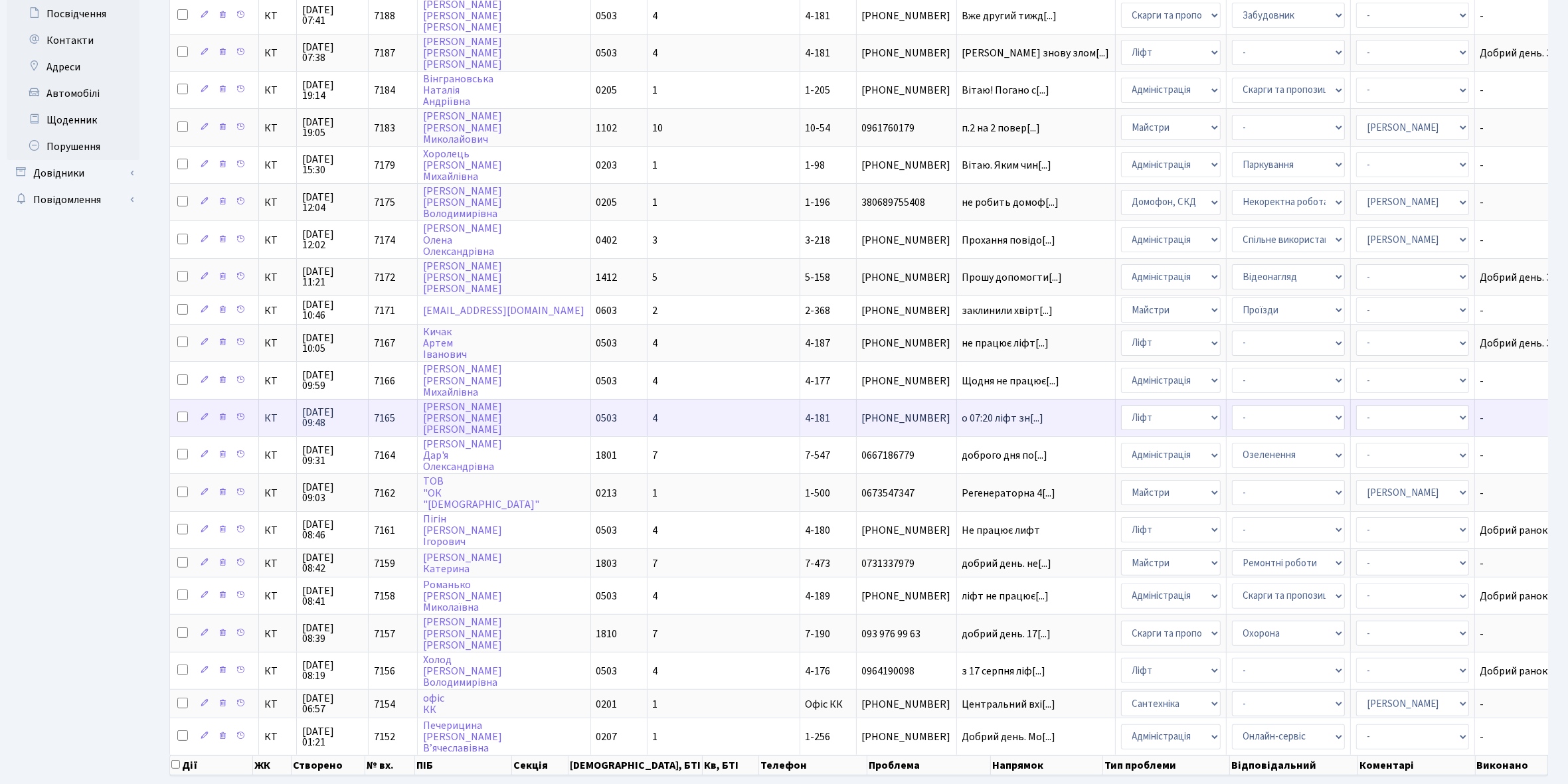
scroll to position [332, 0]
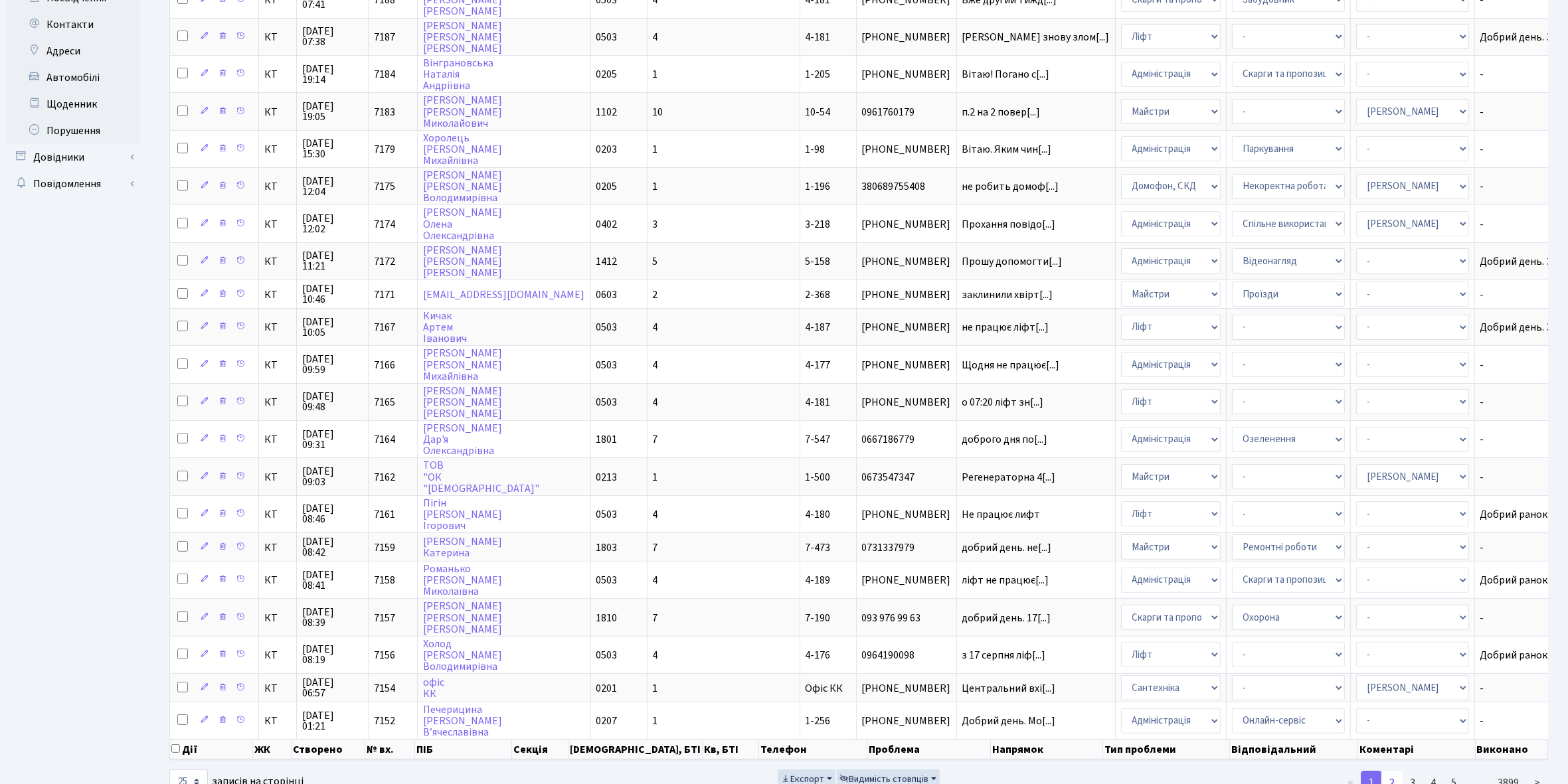
click at [1392, 770] on link "2" at bounding box center [1392, 782] width 22 height 24
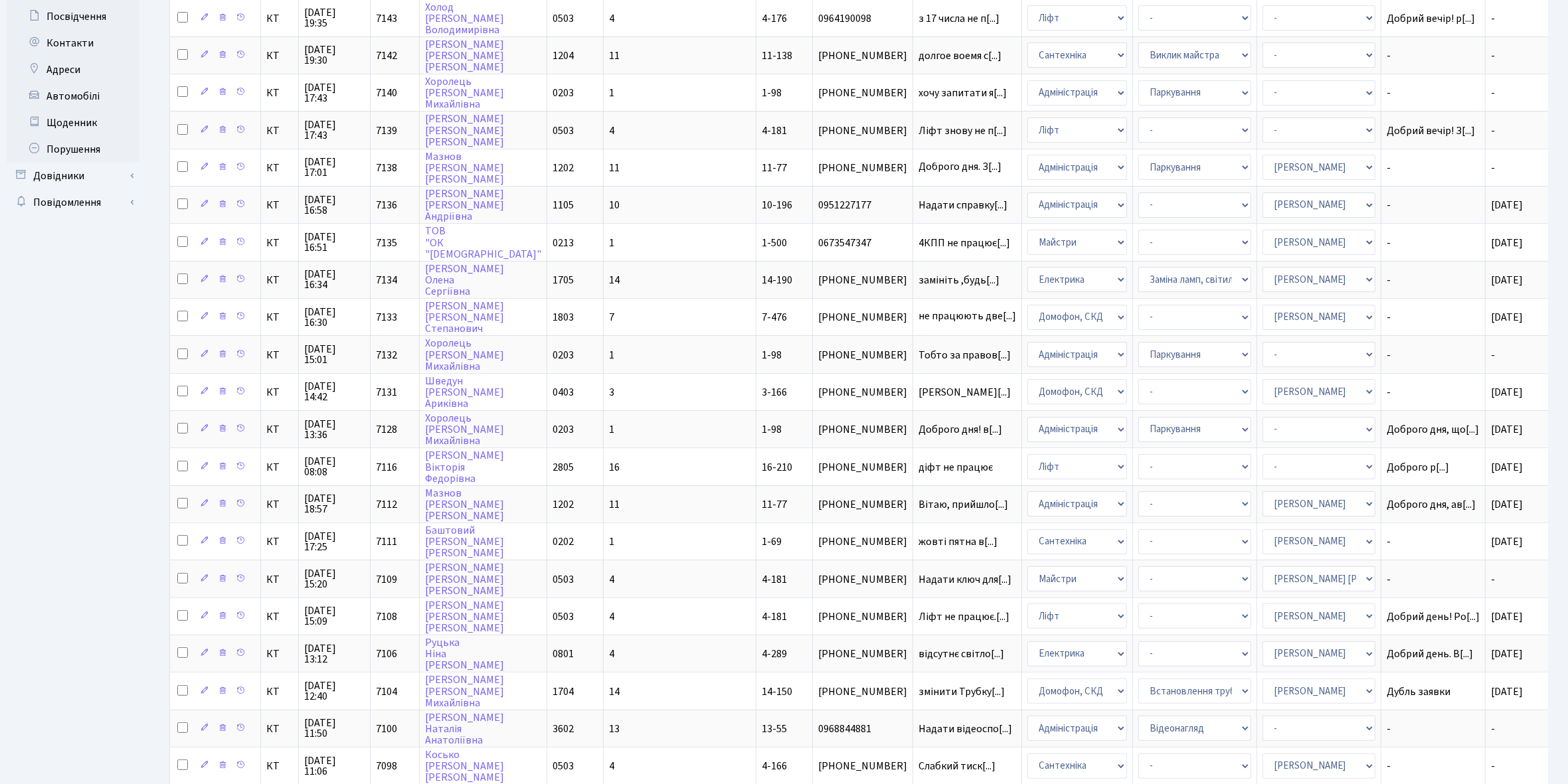
scroll to position [383, 0]
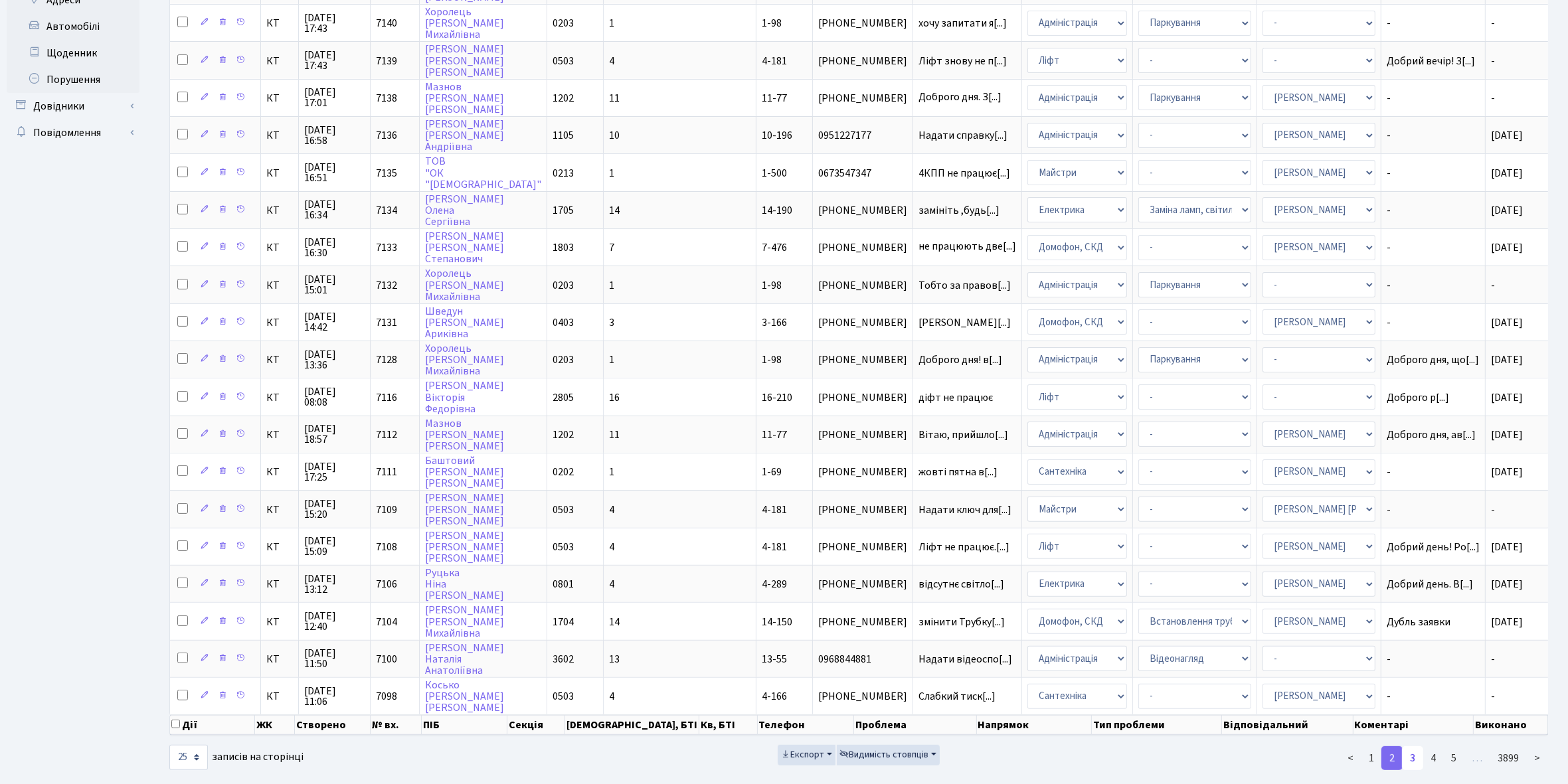
click at [1414, 746] on link "3" at bounding box center [1412, 757] width 22 height 24
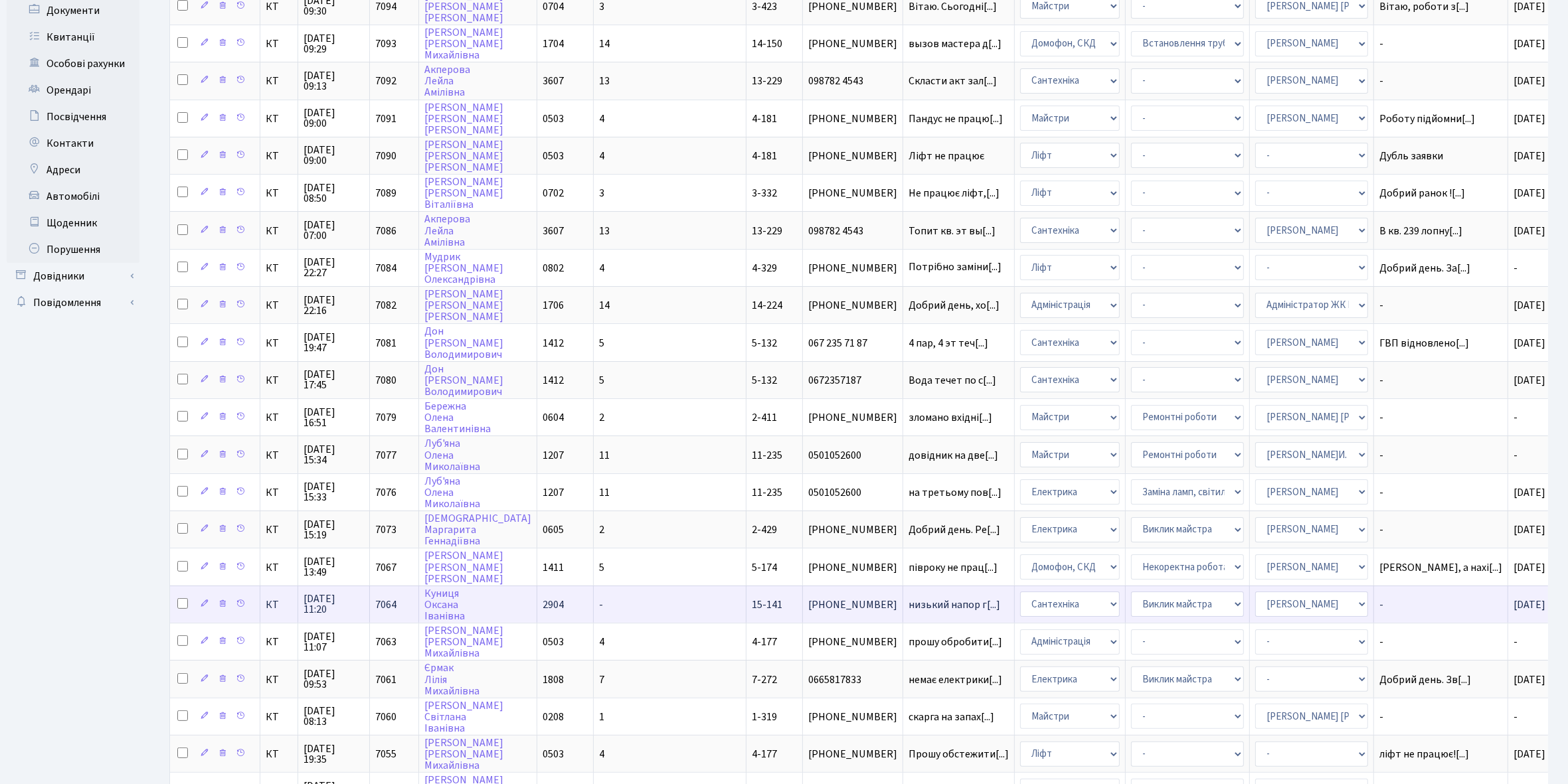
scroll to position [332, 0]
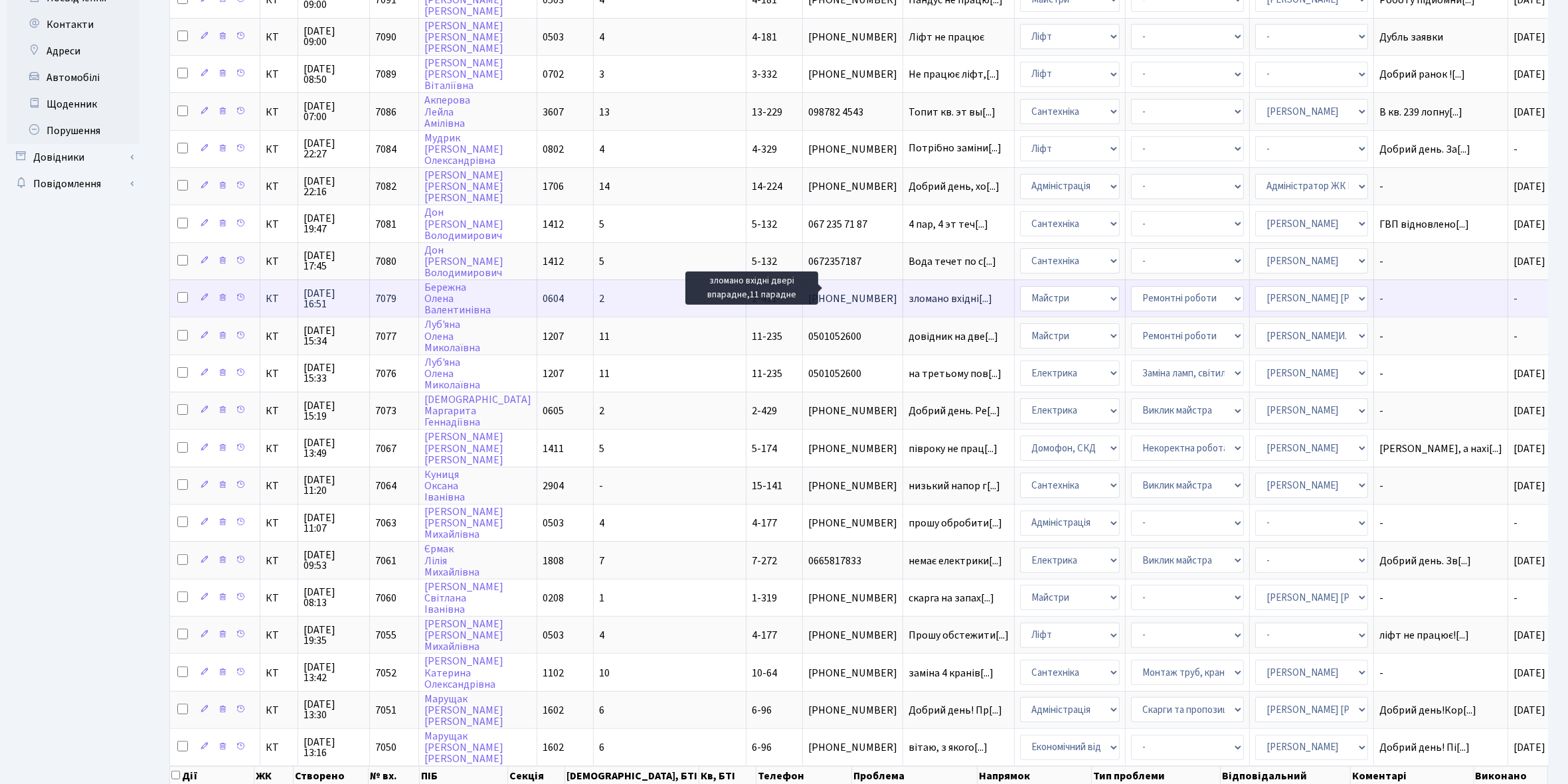
click at [909, 291] on span "зломано вхідні[...]" at bounding box center [950, 299] width 83 height 14
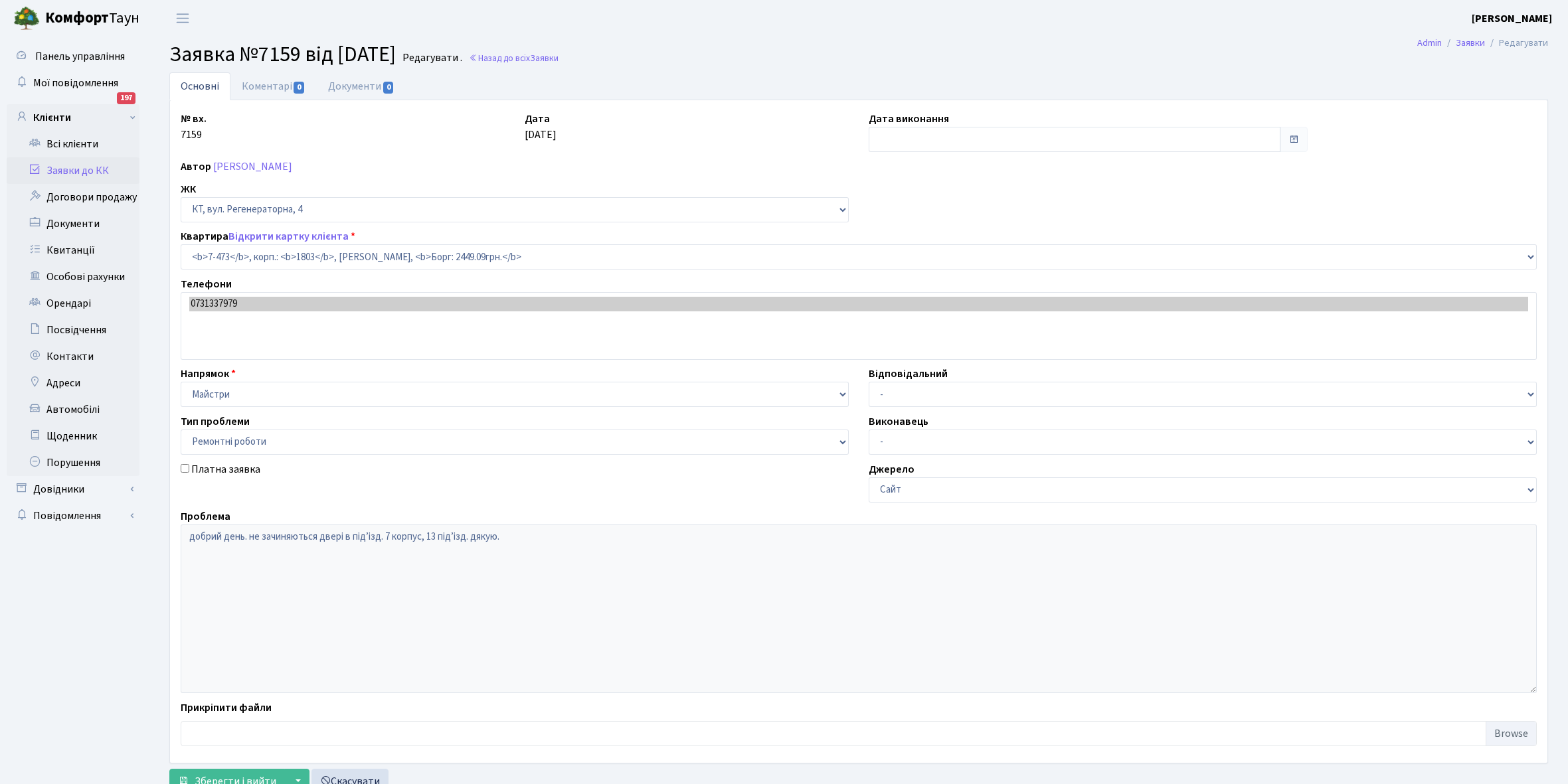
select select "4690"
select select "62"
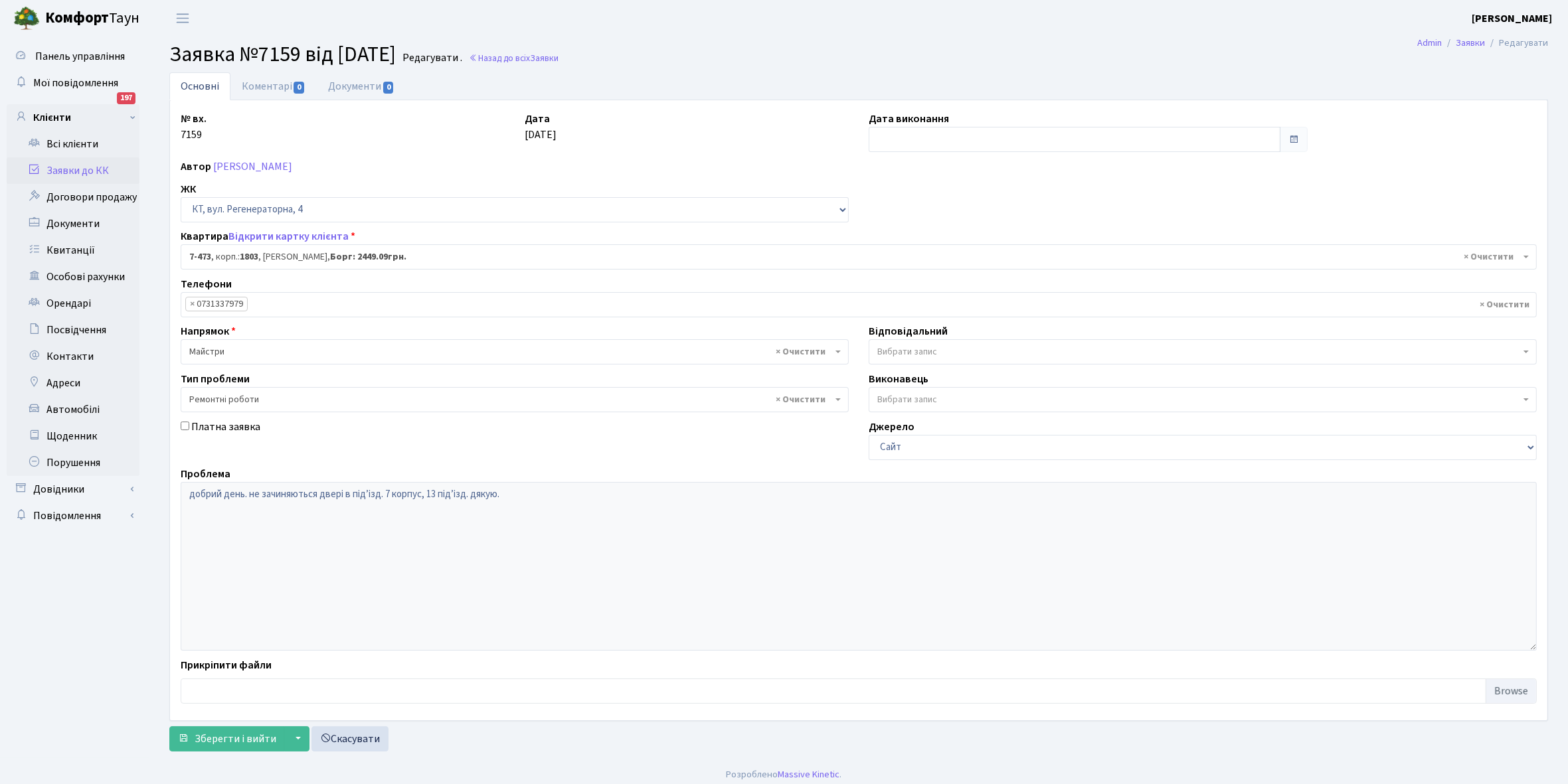
click at [71, 171] on link "Заявки до КК" at bounding box center [73, 170] width 133 height 27
select select "1425"
select select "62"
click at [68, 164] on link "Заявки до КК" at bounding box center [73, 170] width 133 height 27
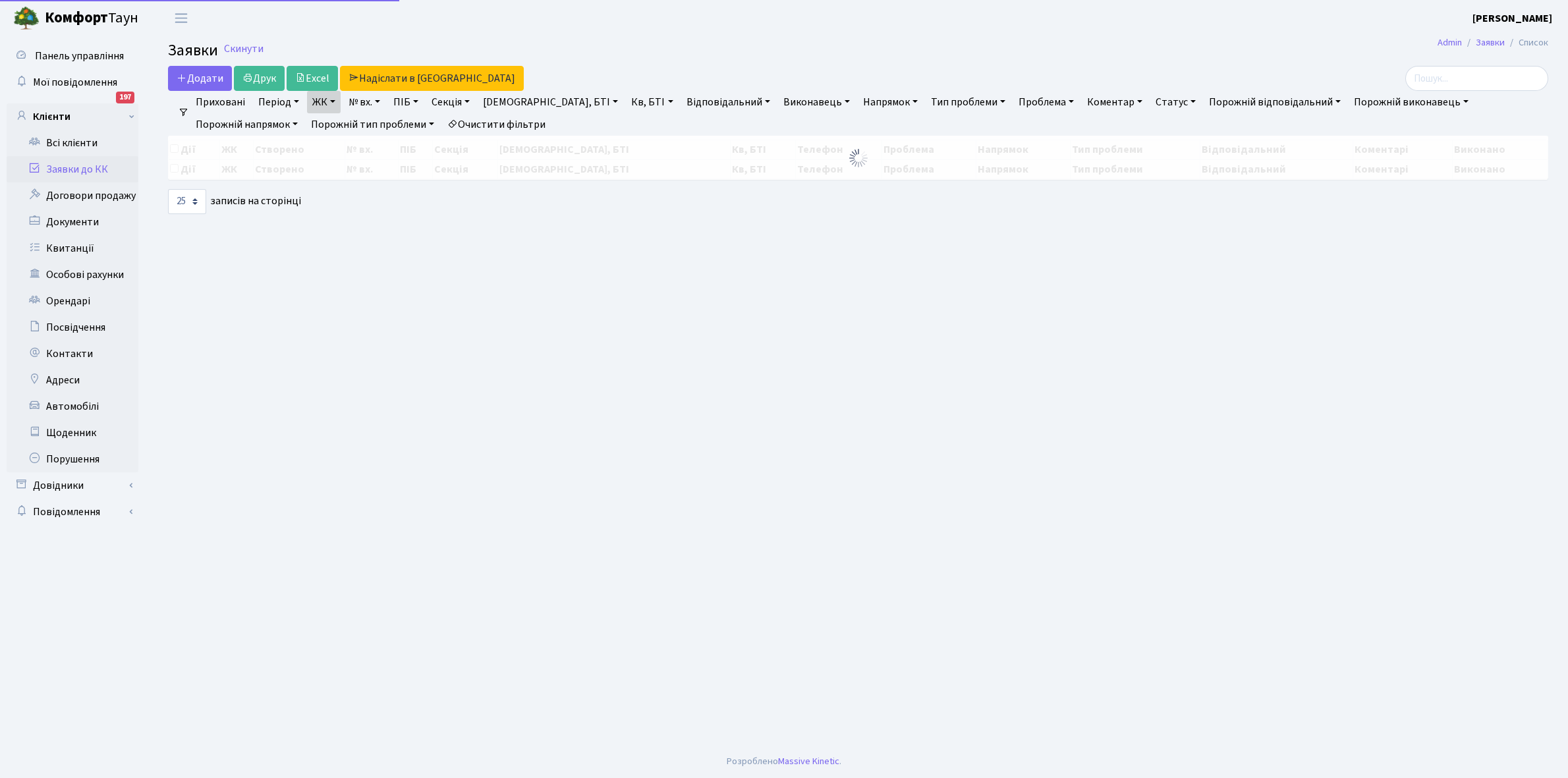
select select "25"
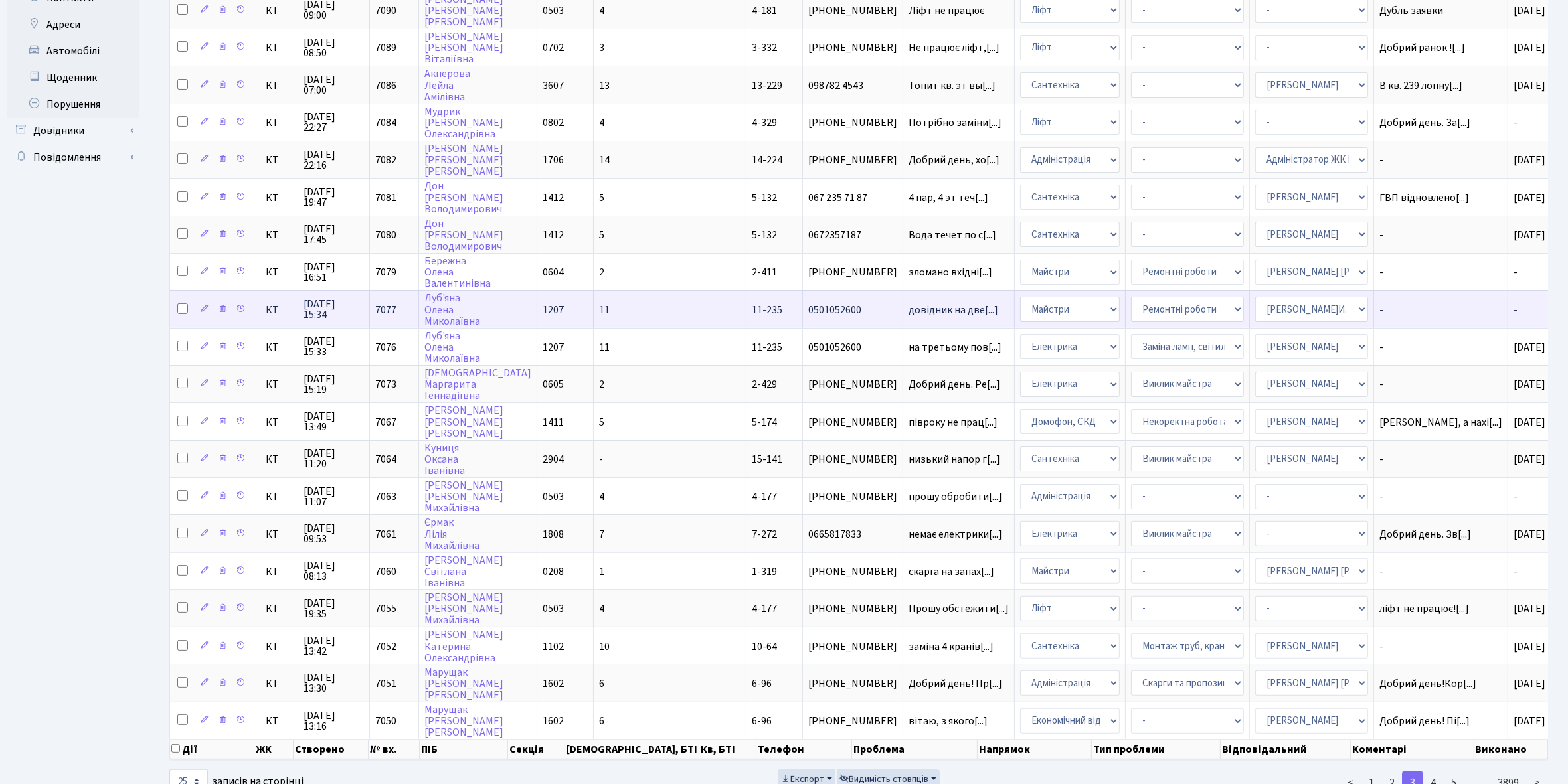
scroll to position [383, 0]
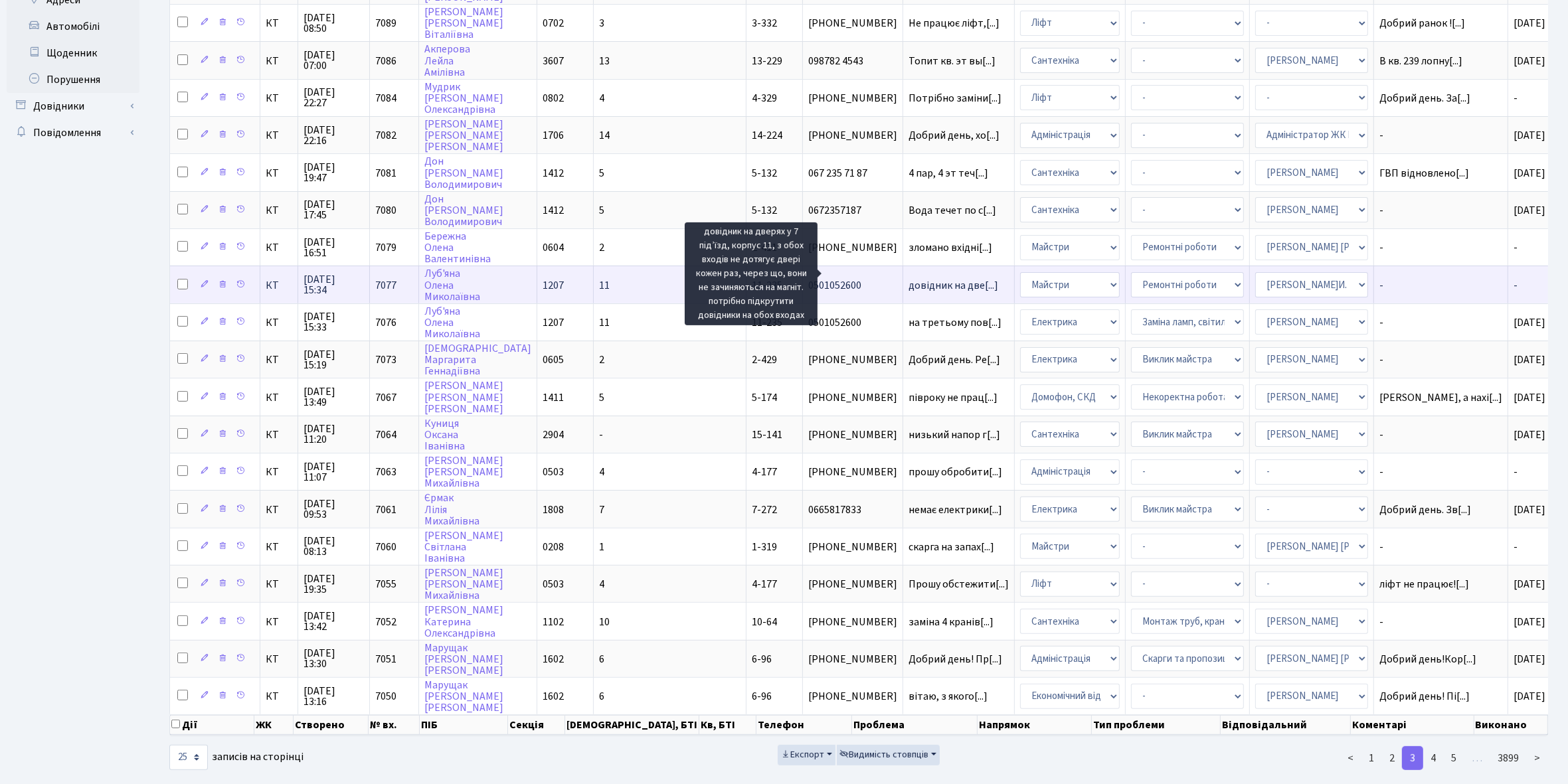
click at [909, 278] on span "довідник на две[...]" at bounding box center [953, 285] width 90 height 14
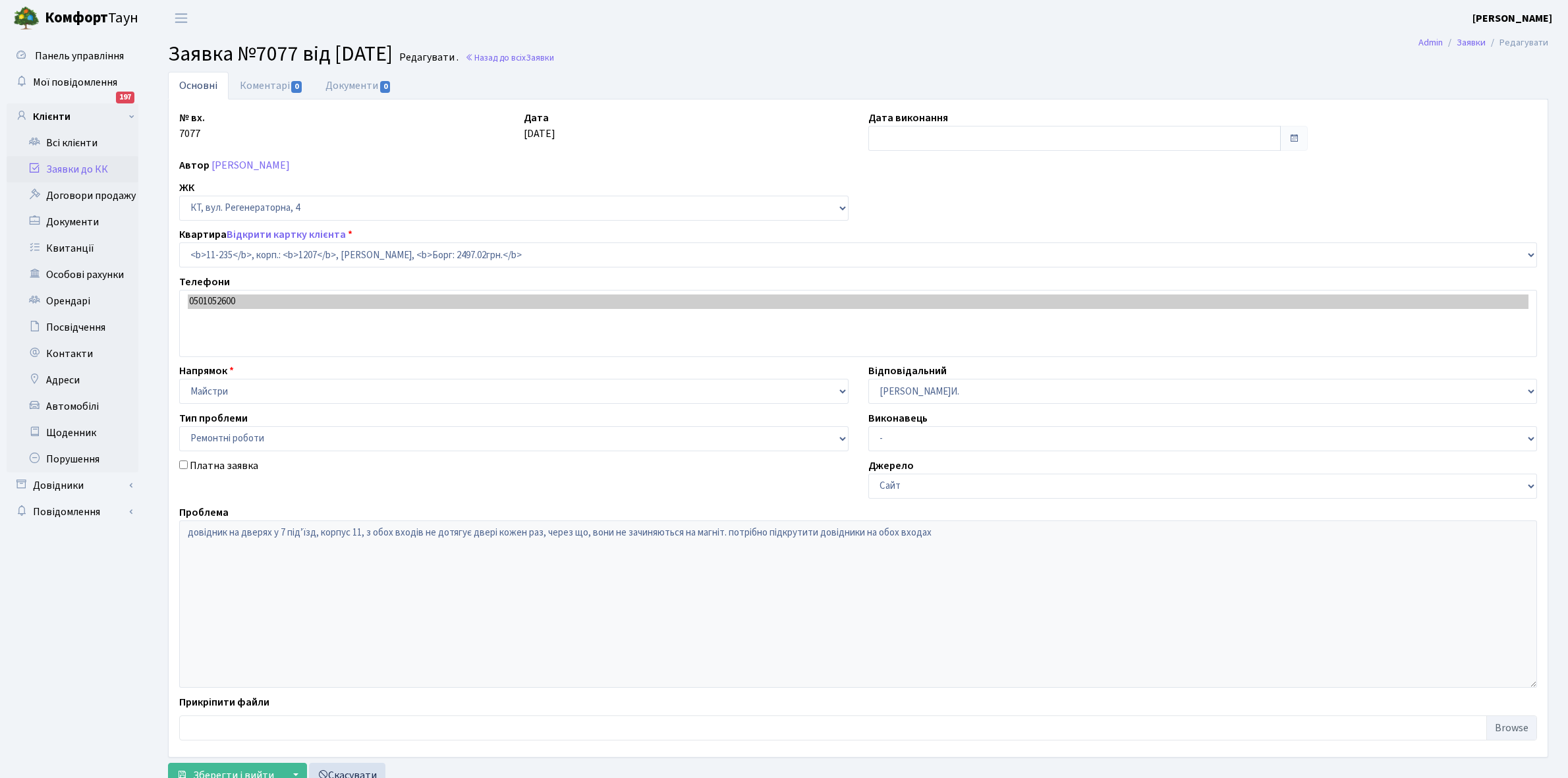
select select "7047"
select select "62"
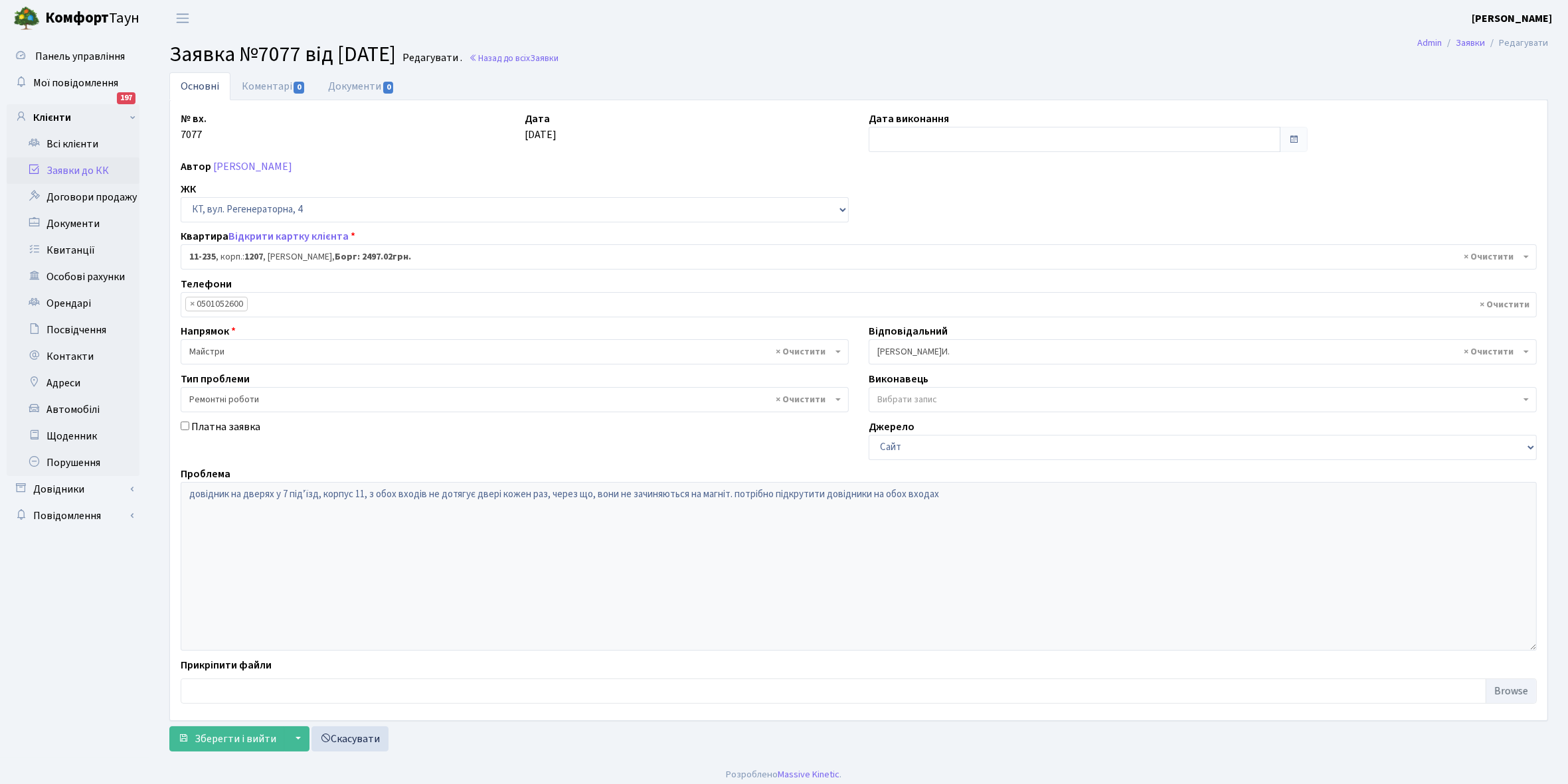
click at [63, 171] on link "Заявки до КК" at bounding box center [73, 170] width 133 height 27
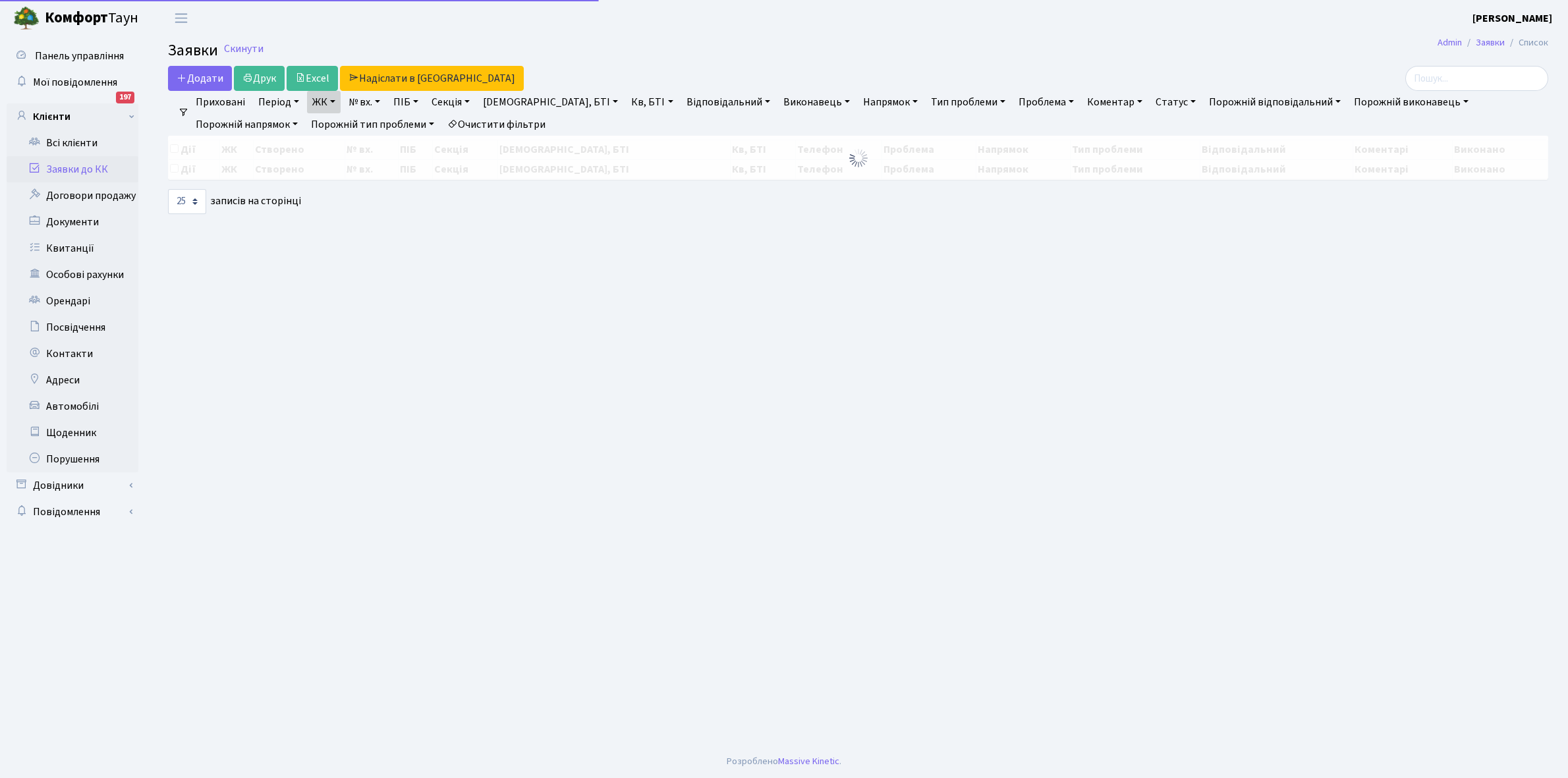
select select "25"
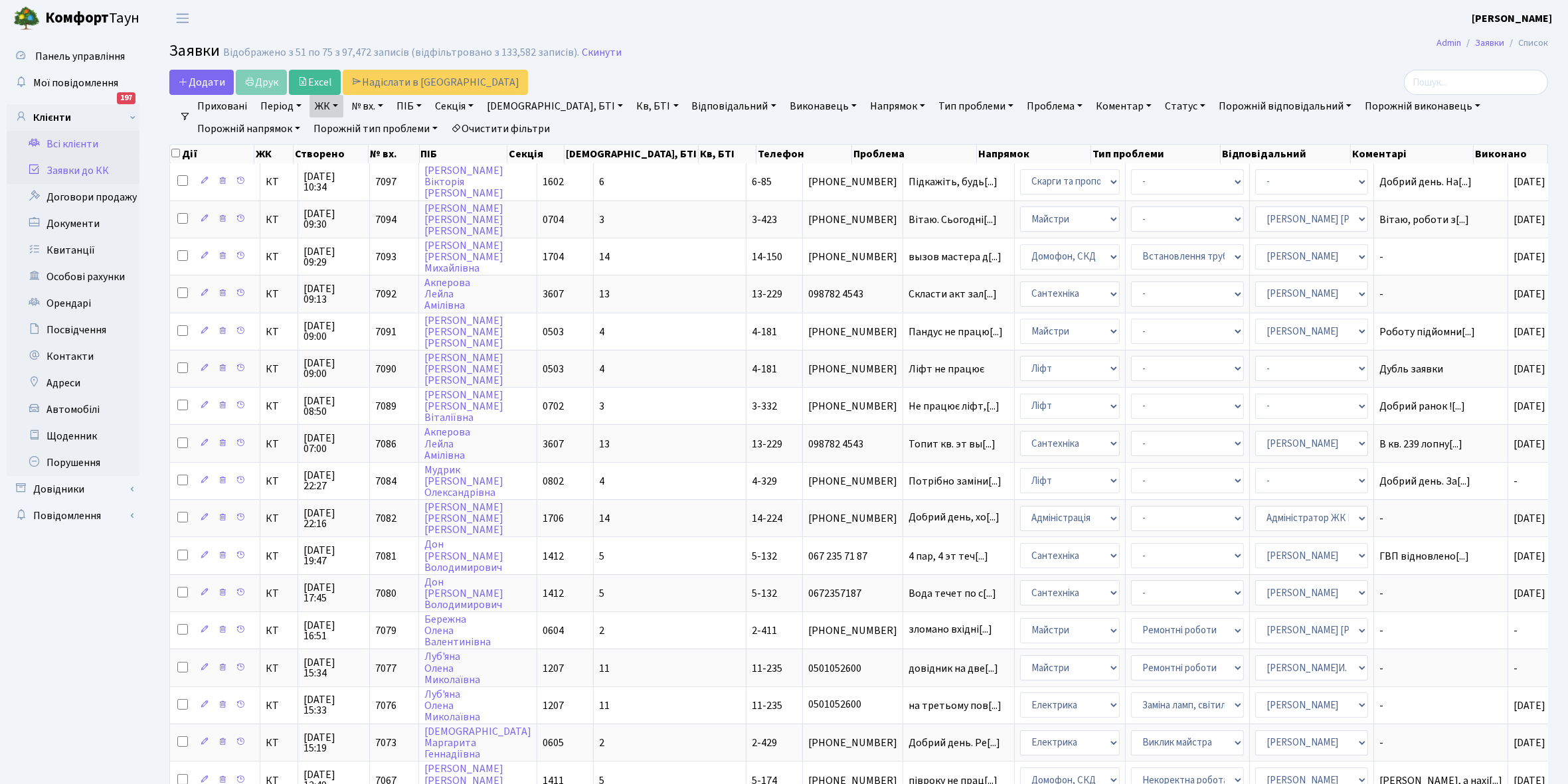
click at [87, 141] on link "Всі клієнти" at bounding box center [73, 144] width 133 height 27
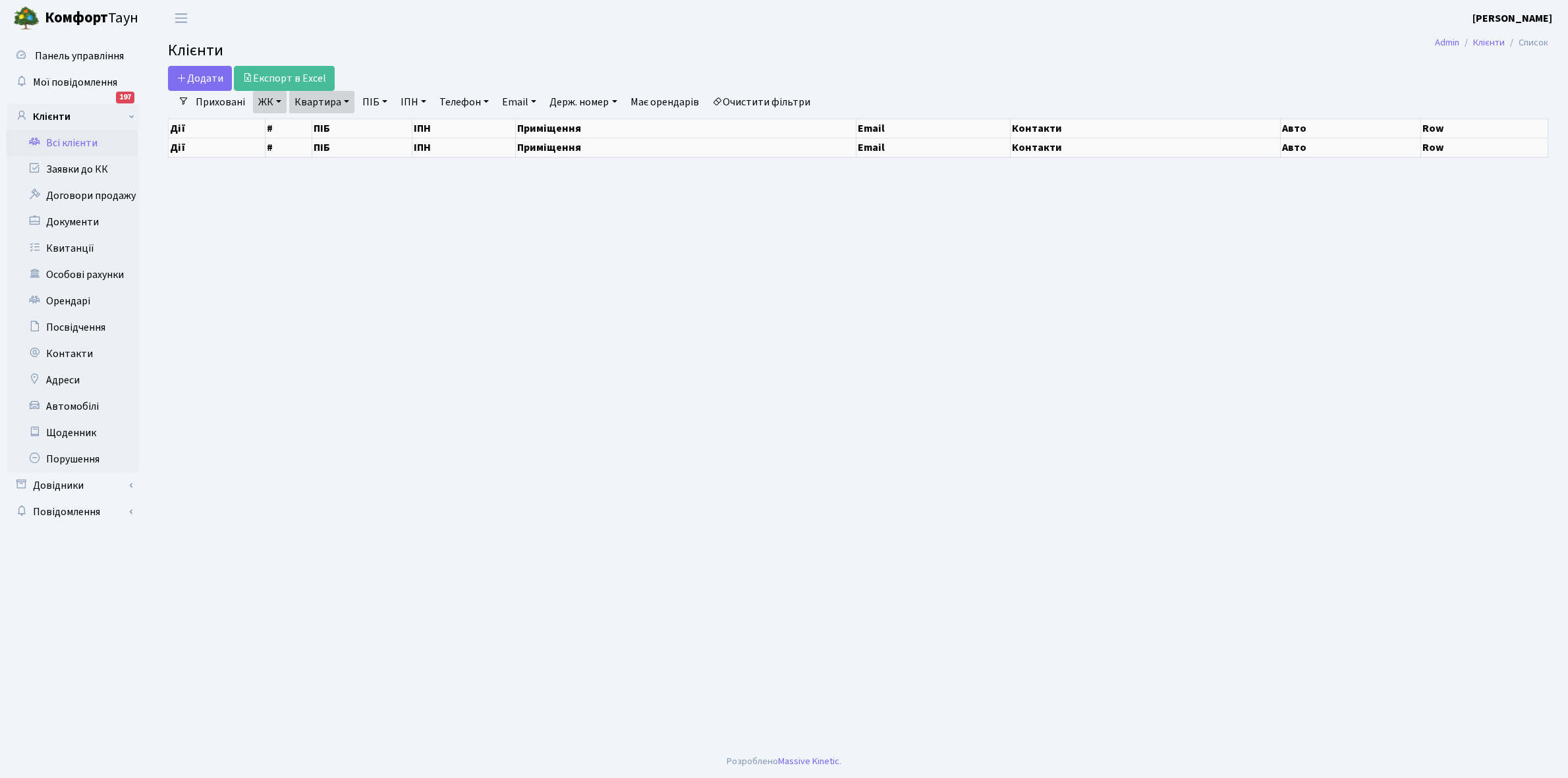
select select "25"
